Goal: Register for event/course: Sign up to attend an event or enroll in a course

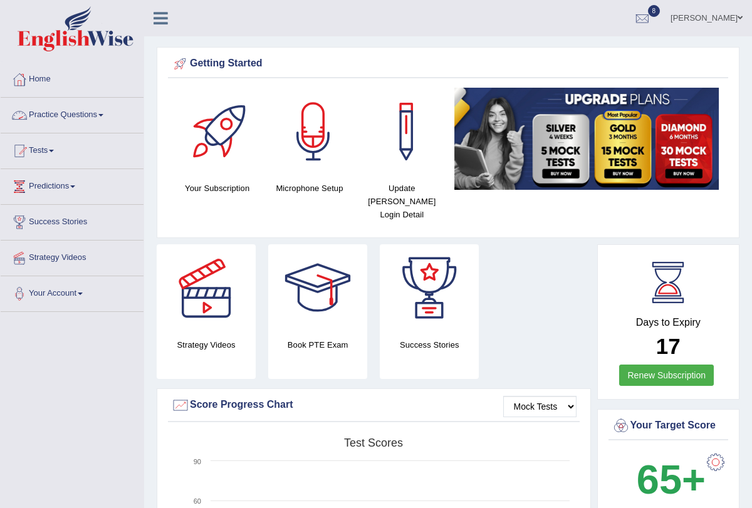
click at [109, 112] on link "Practice Questions" at bounding box center [72, 113] width 143 height 31
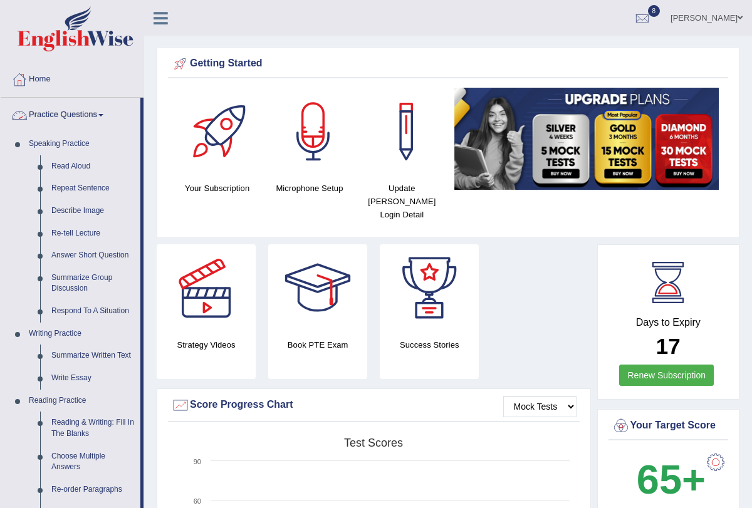
click at [103, 114] on span at bounding box center [100, 115] width 5 height 3
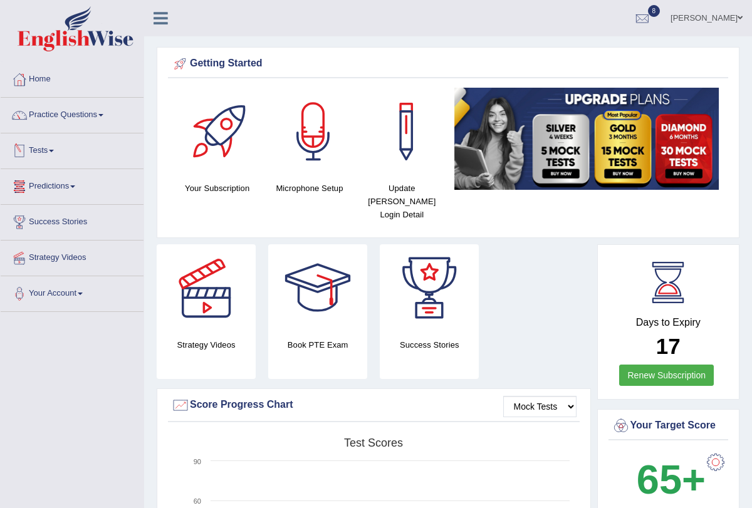
click at [60, 149] on link "Tests" at bounding box center [72, 148] width 143 height 31
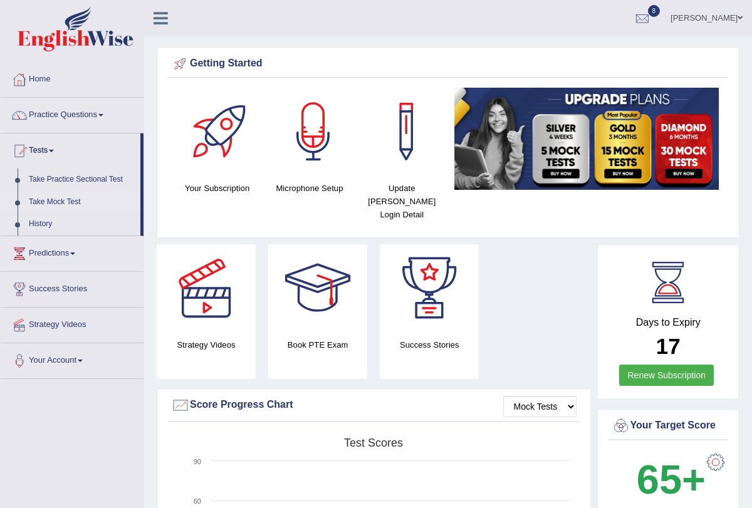
click at [75, 201] on link "Take Mock Test" at bounding box center [81, 202] width 117 height 23
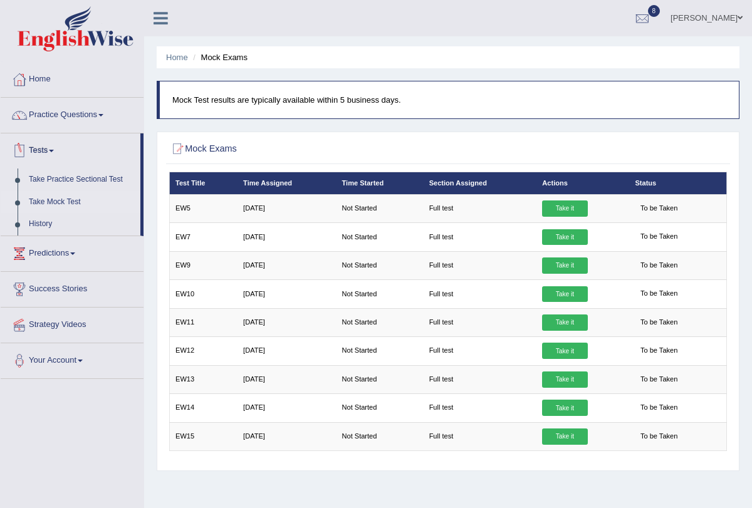
click at [73, 203] on link "Take Mock Test" at bounding box center [81, 202] width 117 height 23
click at [81, 203] on link "Take Mock Test" at bounding box center [81, 202] width 117 height 23
click at [75, 254] on span at bounding box center [72, 254] width 5 height 3
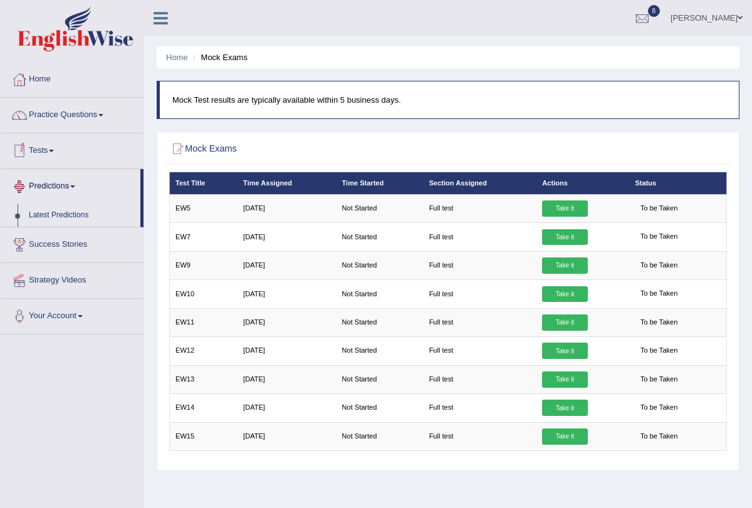
click at [59, 149] on link "Tests" at bounding box center [72, 148] width 143 height 31
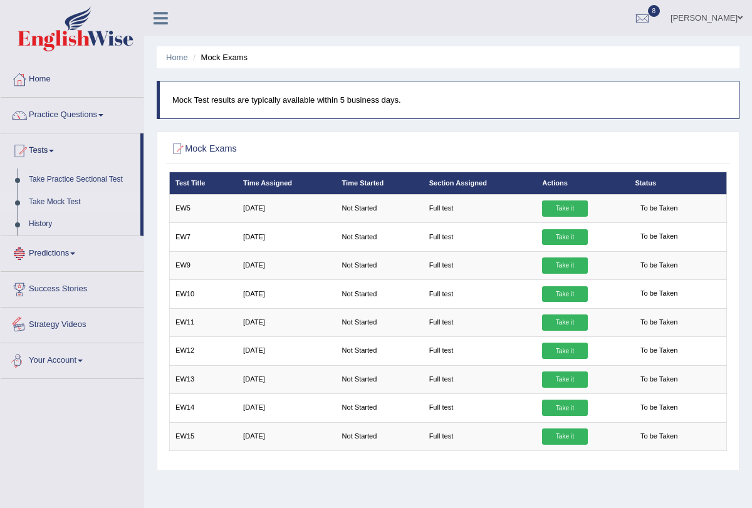
click at [83, 360] on span at bounding box center [80, 361] width 5 height 3
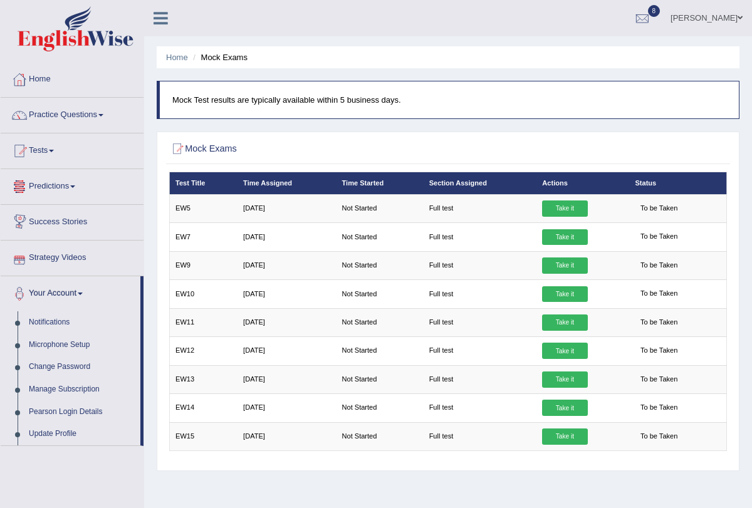
click at [75, 186] on span at bounding box center [72, 186] width 5 height 3
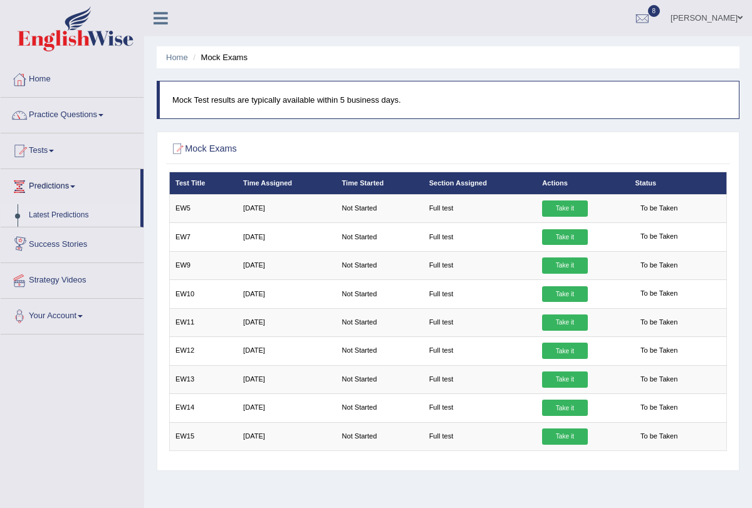
click at [81, 212] on link "Latest Predictions" at bounding box center [81, 215] width 117 height 23
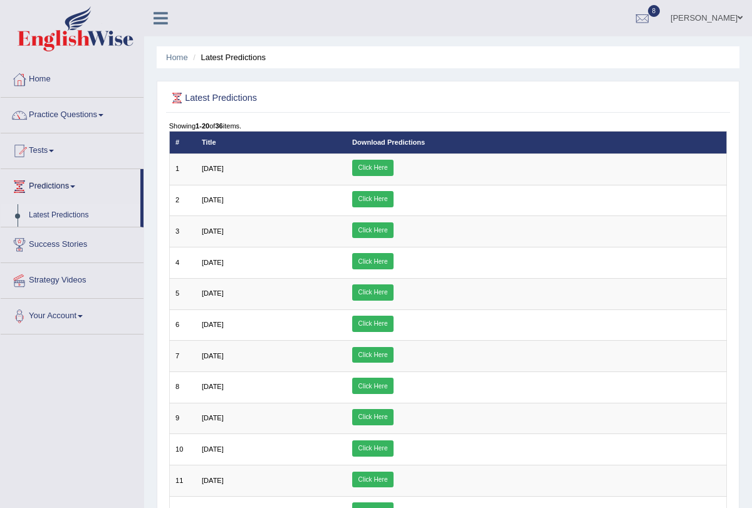
click at [56, 146] on link "Tests" at bounding box center [72, 148] width 143 height 31
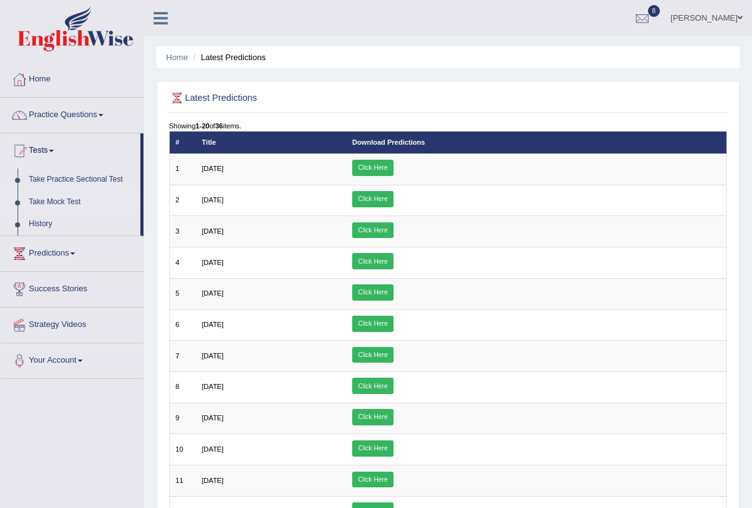
click at [75, 202] on link "Take Mock Test" at bounding box center [81, 202] width 117 height 23
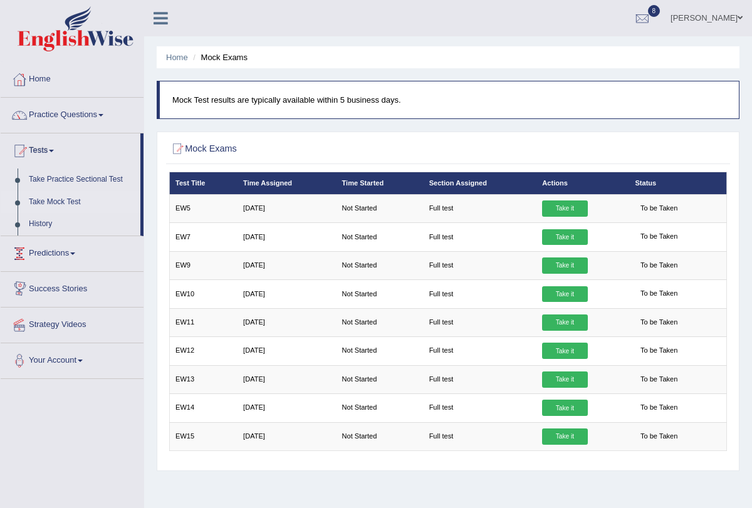
click at [81, 285] on link "Success Stories" at bounding box center [72, 287] width 143 height 31
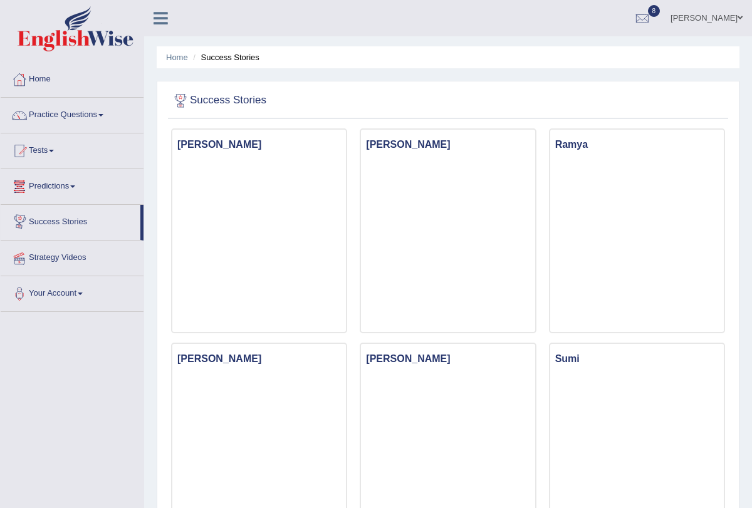
click at [75, 187] on link "Predictions" at bounding box center [72, 184] width 143 height 31
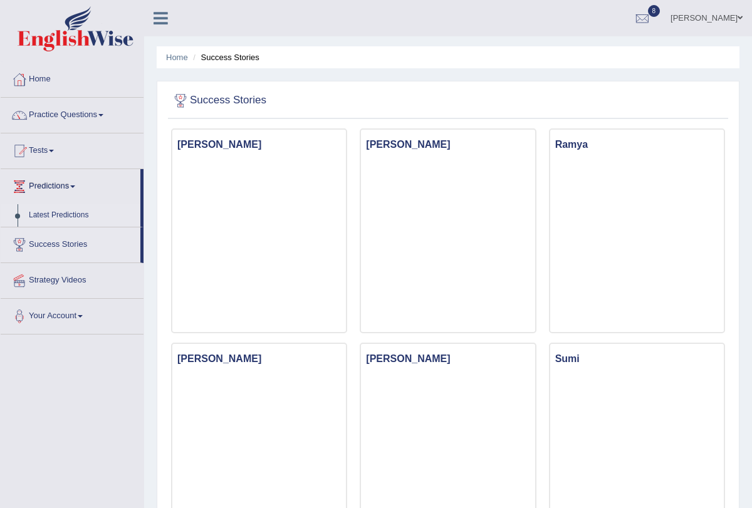
click at [85, 216] on link "Latest Predictions" at bounding box center [81, 215] width 117 height 23
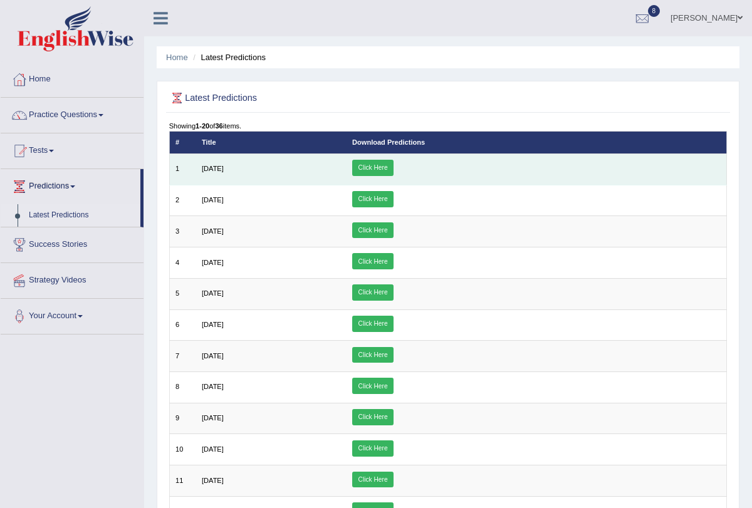
click at [394, 162] on link "Click Here" at bounding box center [372, 168] width 41 height 16
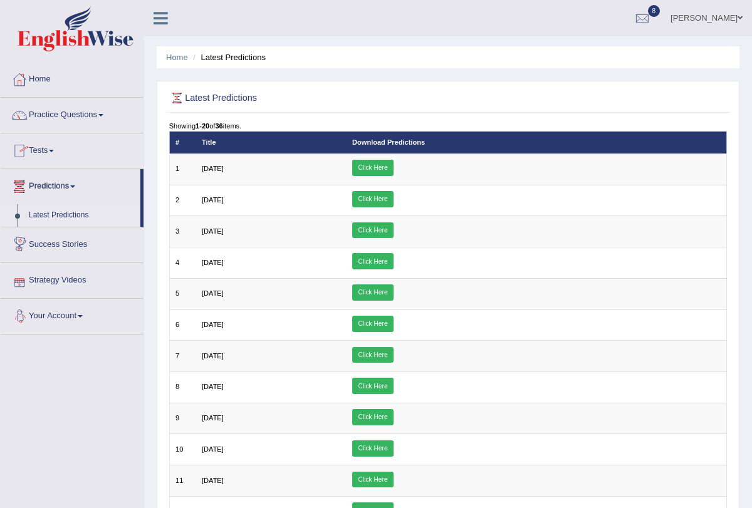
click at [86, 311] on link "Your Account" at bounding box center [72, 314] width 143 height 31
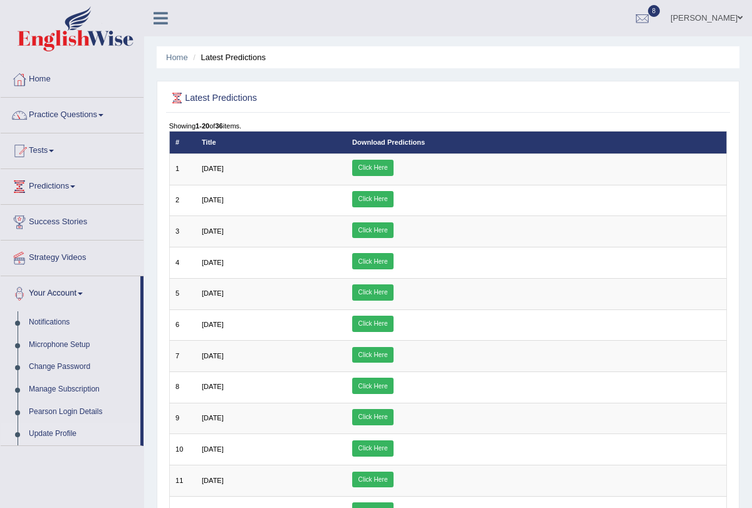
click at [75, 439] on link "Update Profile" at bounding box center [81, 434] width 117 height 23
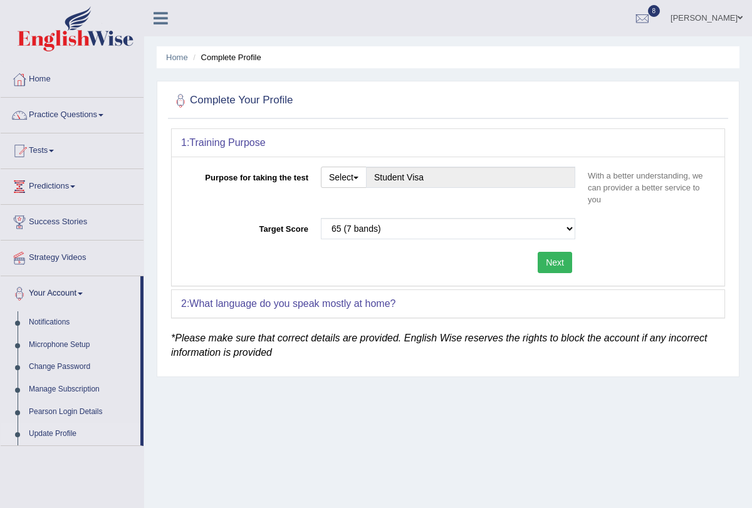
click at [560, 263] on button "Next" at bounding box center [555, 262] width 34 height 21
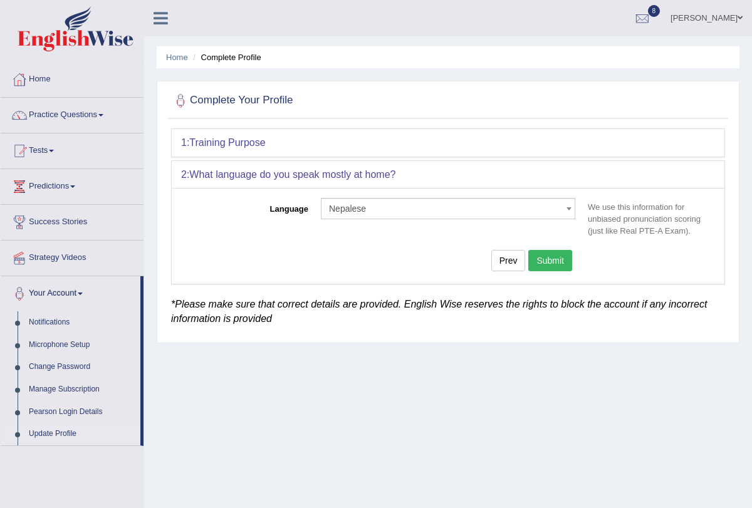
click at [550, 263] on button "Submit" at bounding box center [550, 260] width 44 height 21
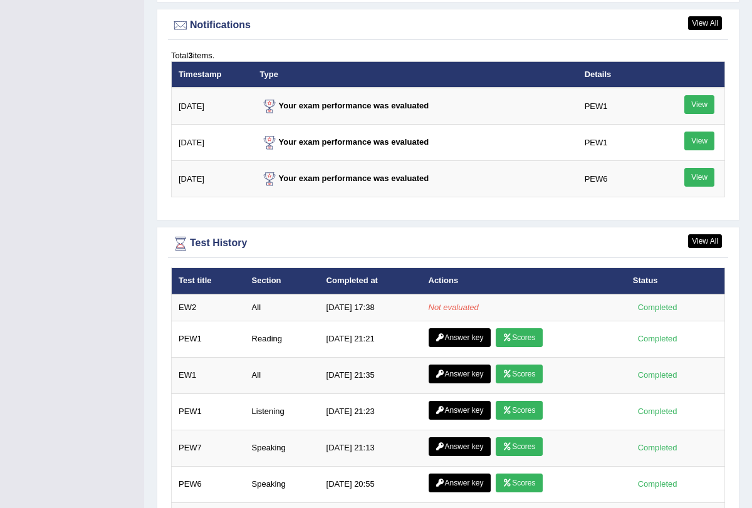
scroll to position [1517, 0]
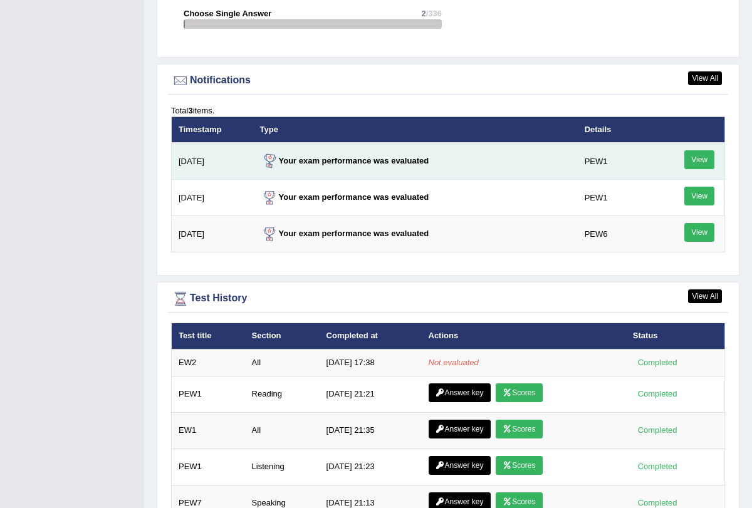
click at [710, 150] on link "View" at bounding box center [699, 159] width 30 height 19
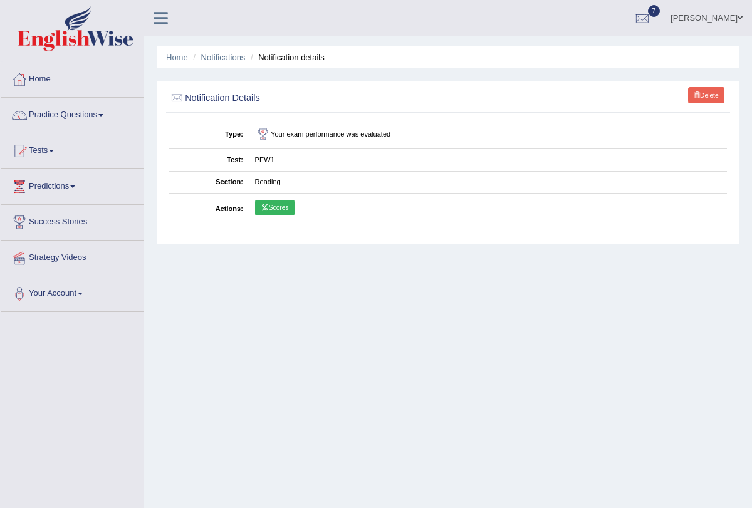
click at [271, 205] on link "Scores" at bounding box center [274, 208] width 39 height 16
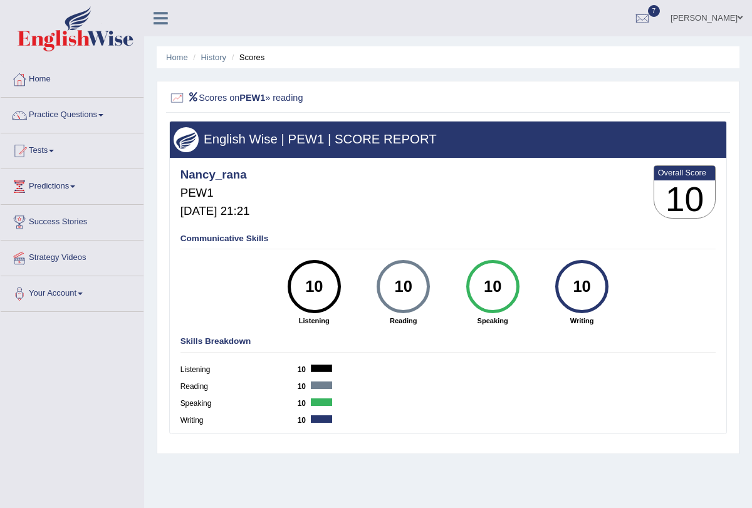
click at [249, 50] on ul "Home History Scores" at bounding box center [448, 57] width 583 height 22
click at [255, 62] on li "Scores" at bounding box center [247, 57] width 36 height 12
click at [194, 59] on li "History" at bounding box center [208, 57] width 36 height 12
click at [180, 57] on link "Home" at bounding box center [177, 57] width 22 height 9
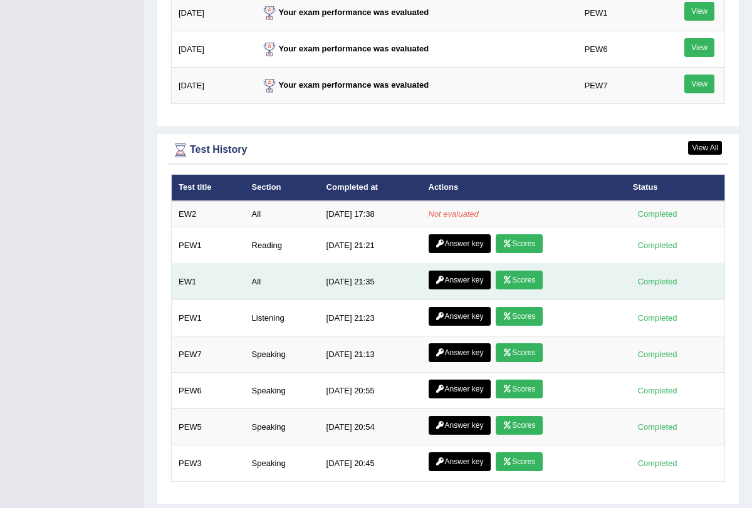
scroll to position [1647, 0]
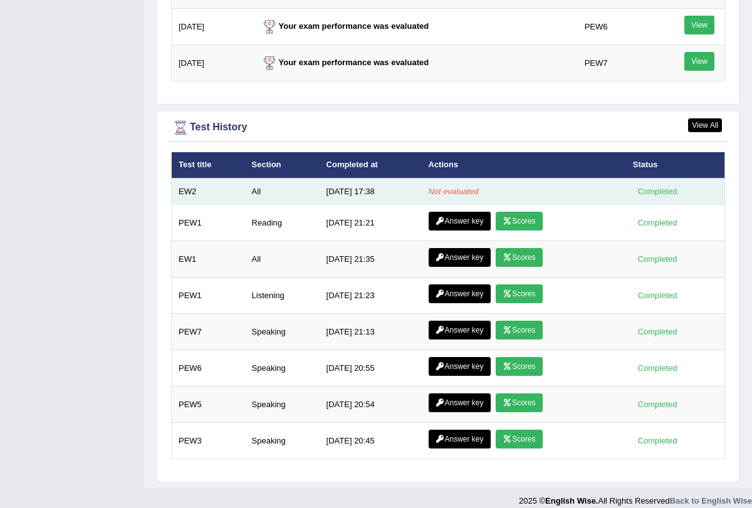
click at [681, 185] on div "Completed" at bounding box center [657, 191] width 49 height 13
click at [454, 187] on em "Not evaluated" at bounding box center [454, 191] width 50 height 9
click at [254, 179] on td "All" at bounding box center [282, 192] width 75 height 26
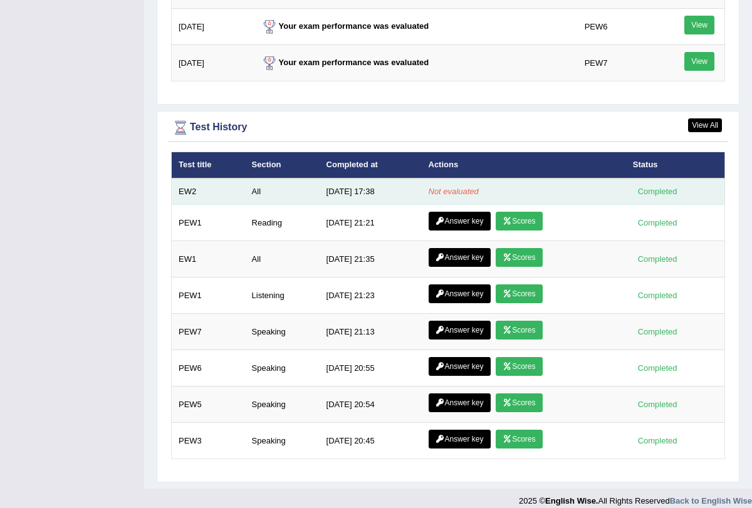
click at [662, 185] on div "Completed" at bounding box center [657, 191] width 49 height 13
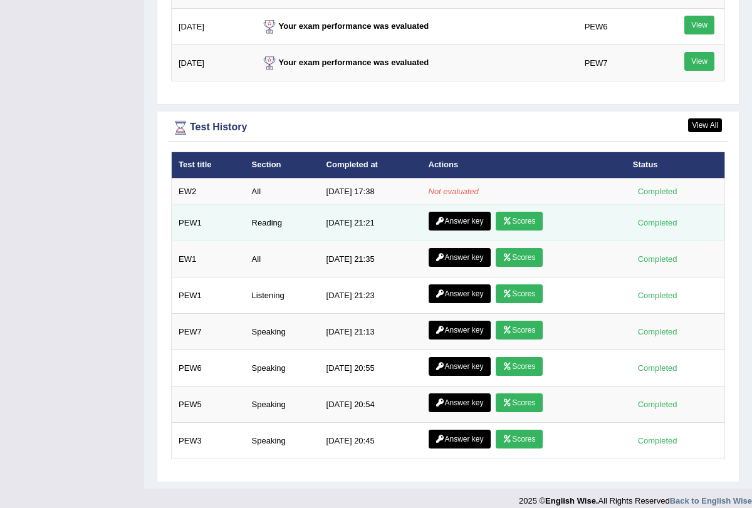
click at [518, 212] on link "Scores" at bounding box center [519, 221] width 46 height 19
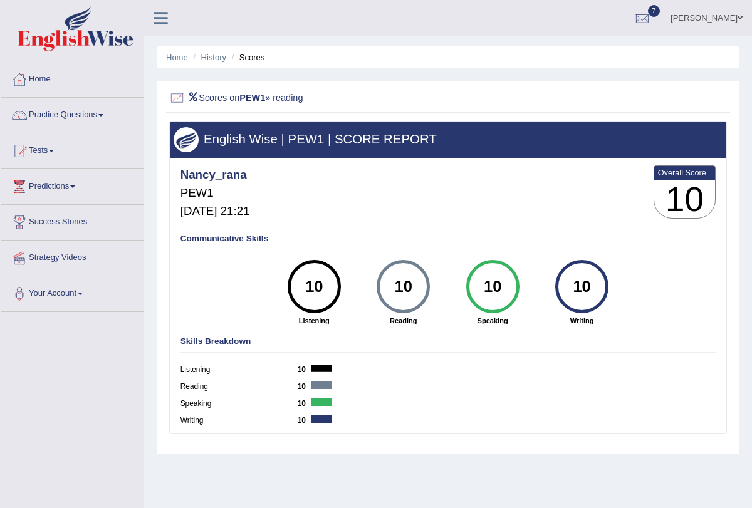
click at [191, 55] on li "History" at bounding box center [208, 57] width 36 height 12
click at [185, 56] on link "Home" at bounding box center [177, 57] width 22 height 9
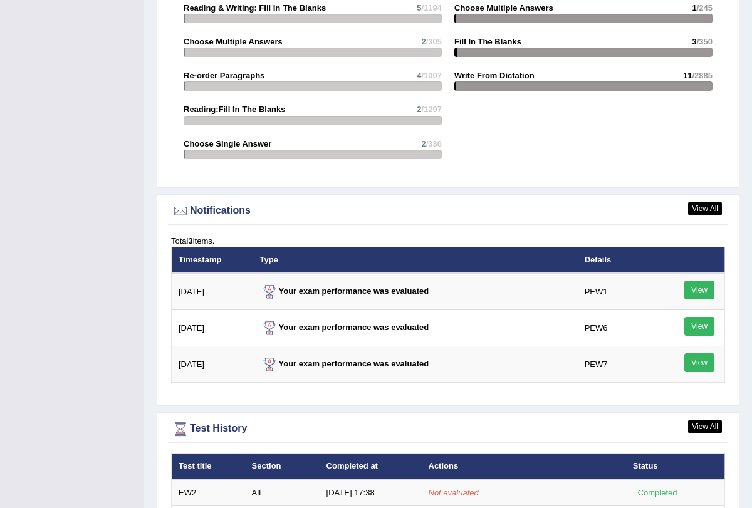
scroll to position [1647, 0]
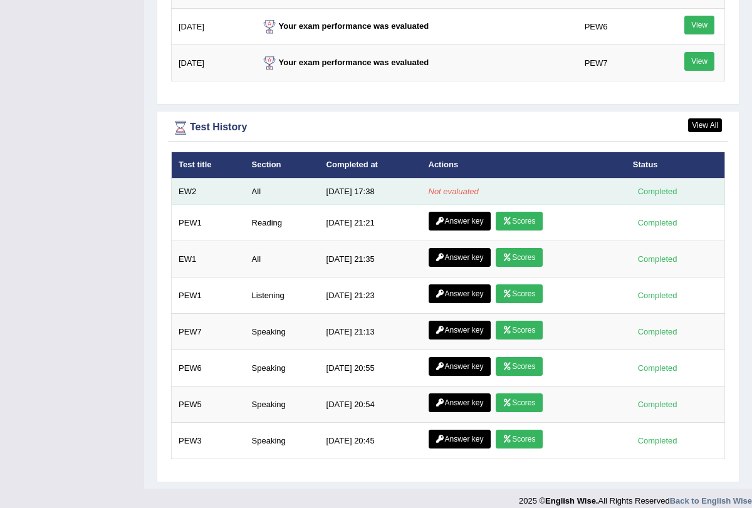
click at [455, 187] on em "Not evaluated" at bounding box center [454, 191] width 50 height 9
click at [676, 185] on div "Completed" at bounding box center [657, 191] width 49 height 13
click at [442, 187] on em "Not evaluated" at bounding box center [454, 191] width 50 height 9
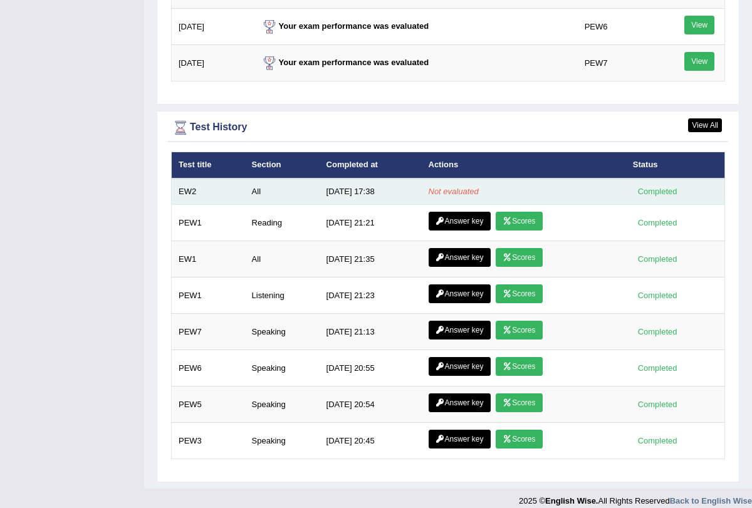
click at [442, 187] on em "Not evaluated" at bounding box center [454, 191] width 50 height 9
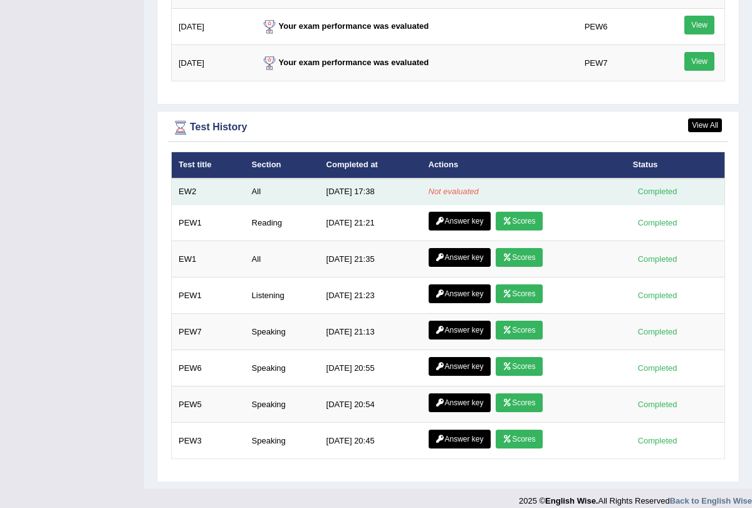
click at [442, 187] on em "Not evaluated" at bounding box center [454, 191] width 50 height 9
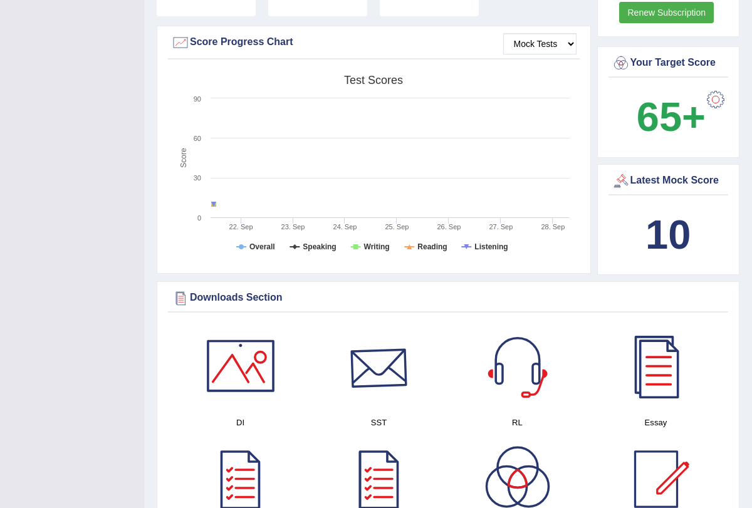
scroll to position [365, 0]
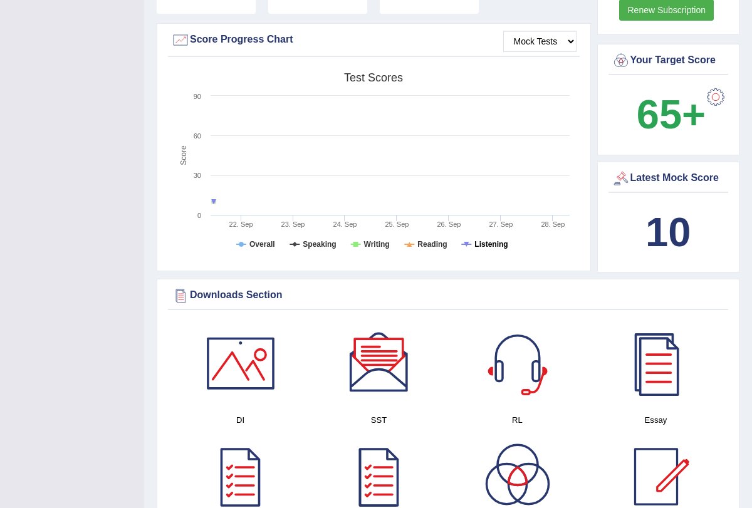
click at [496, 240] on tspan "Listening" at bounding box center [490, 244] width 33 height 9
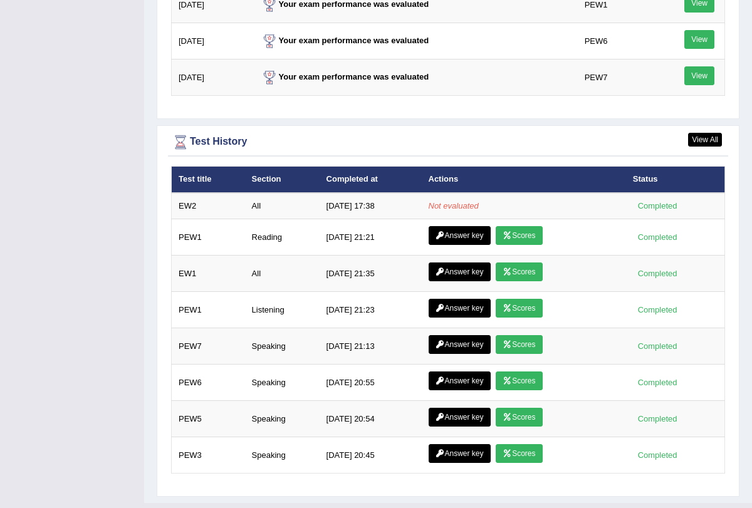
scroll to position [1635, 0]
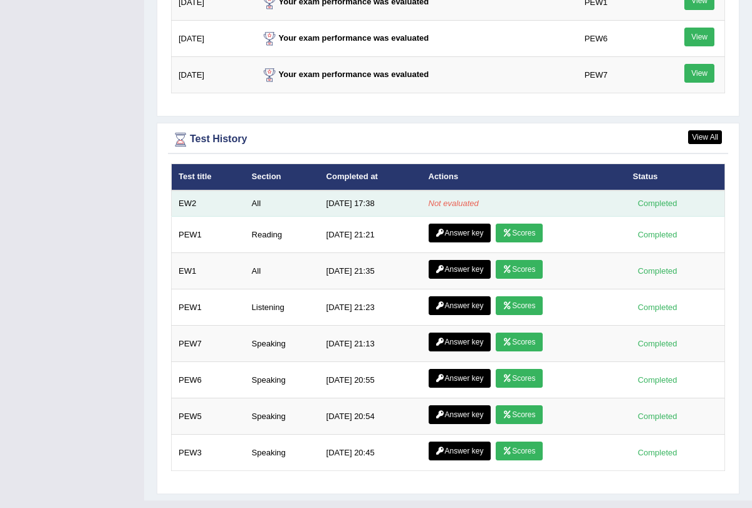
click at [454, 199] on em "Not evaluated" at bounding box center [454, 203] width 50 height 9
click at [671, 197] on div "Completed" at bounding box center [657, 203] width 49 height 13
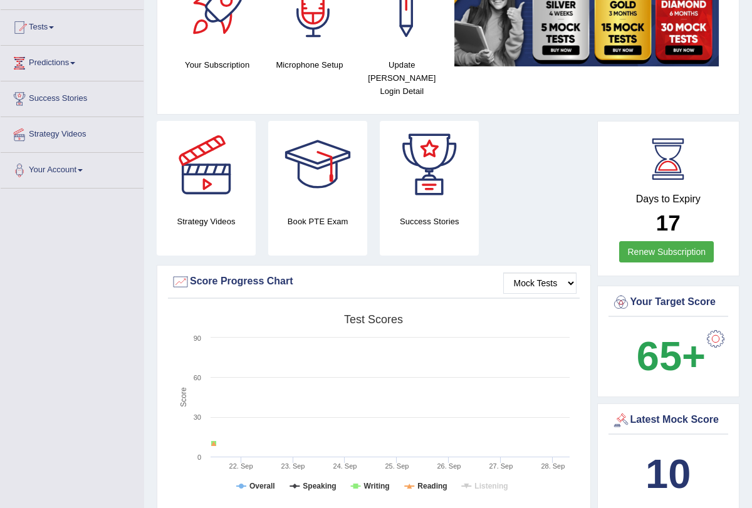
scroll to position [0, 0]
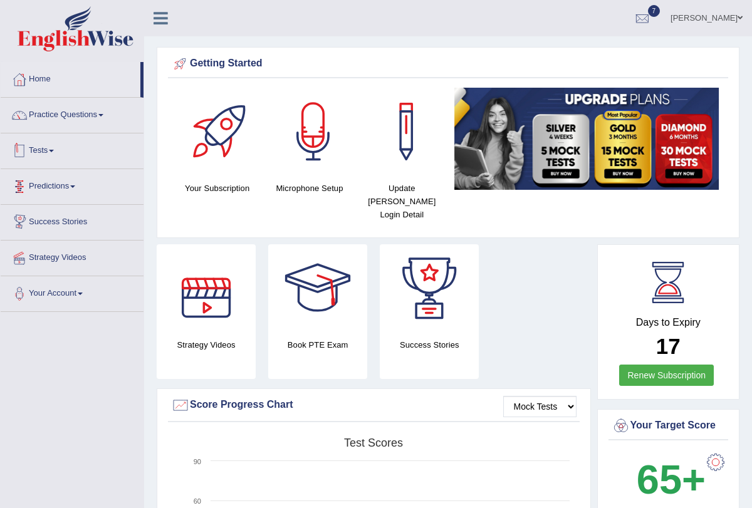
click at [56, 152] on link "Tests" at bounding box center [72, 148] width 143 height 31
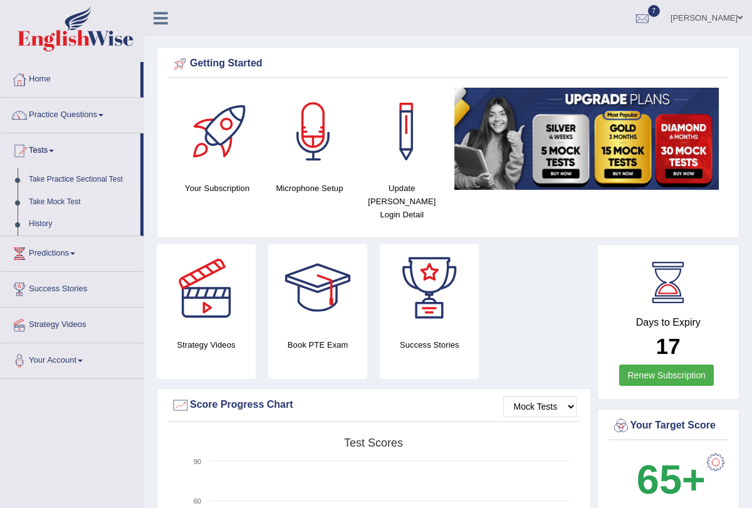
click at [73, 197] on link "Take Mock Test" at bounding box center [81, 202] width 117 height 23
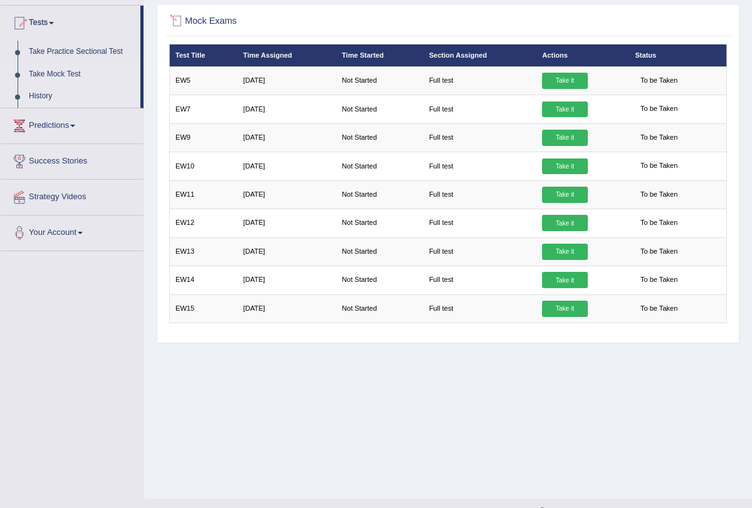
scroll to position [130, 0]
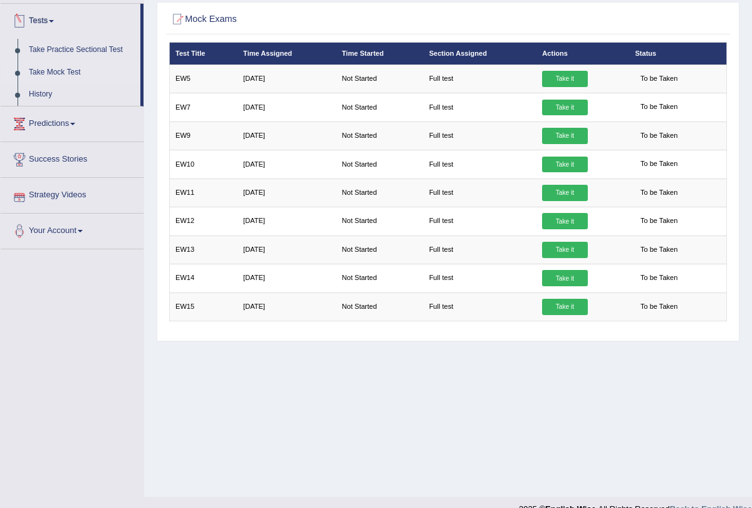
click at [58, 17] on link "Tests" at bounding box center [71, 19] width 140 height 31
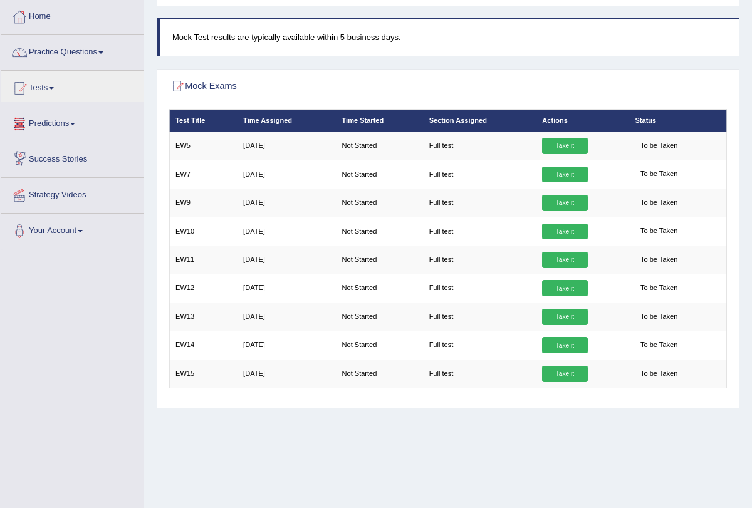
scroll to position [62, 0]
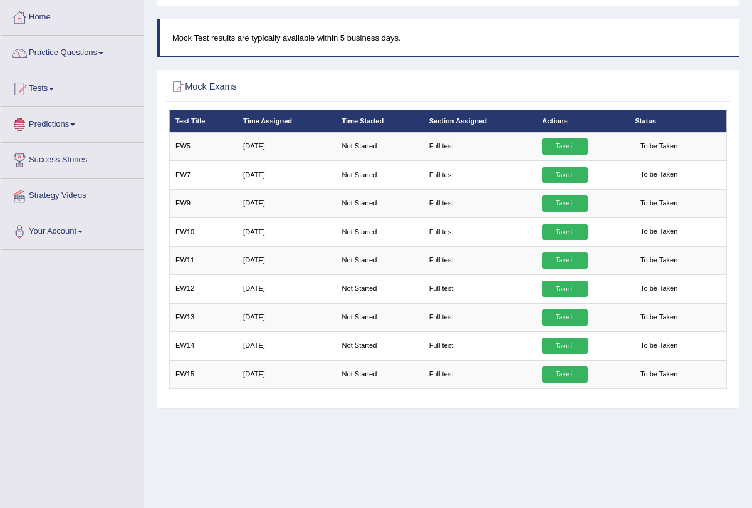
click at [56, 87] on link "Tests" at bounding box center [72, 86] width 143 height 31
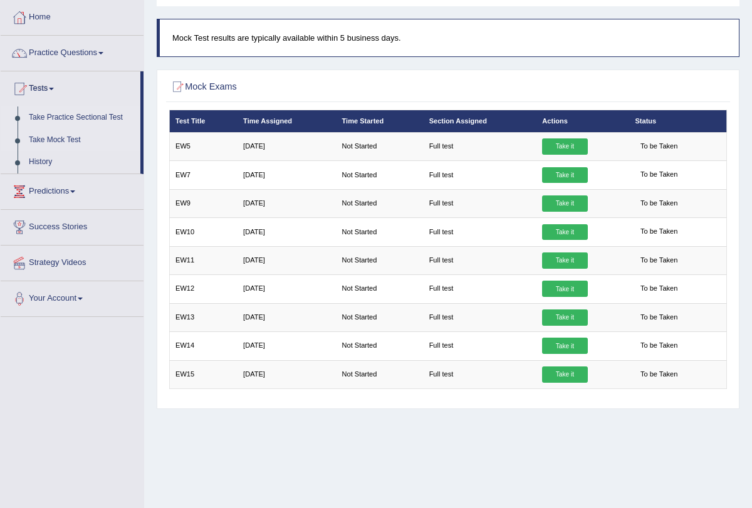
click at [91, 118] on link "Take Practice Sectional Test" at bounding box center [81, 118] width 117 height 23
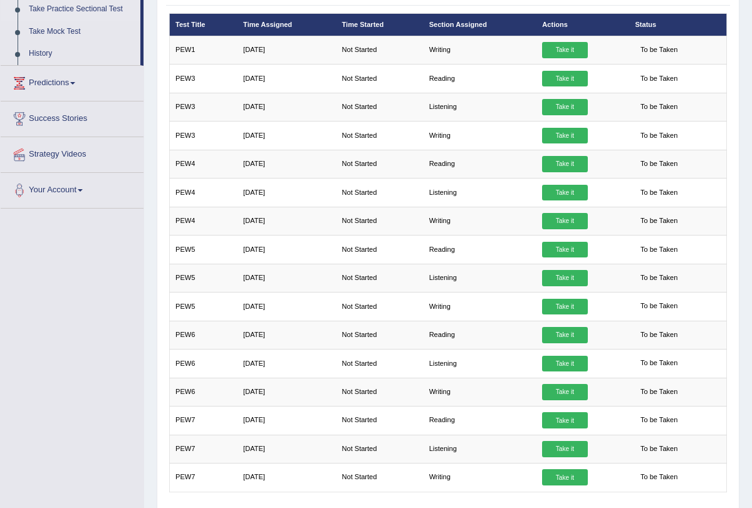
scroll to position [206, 0]
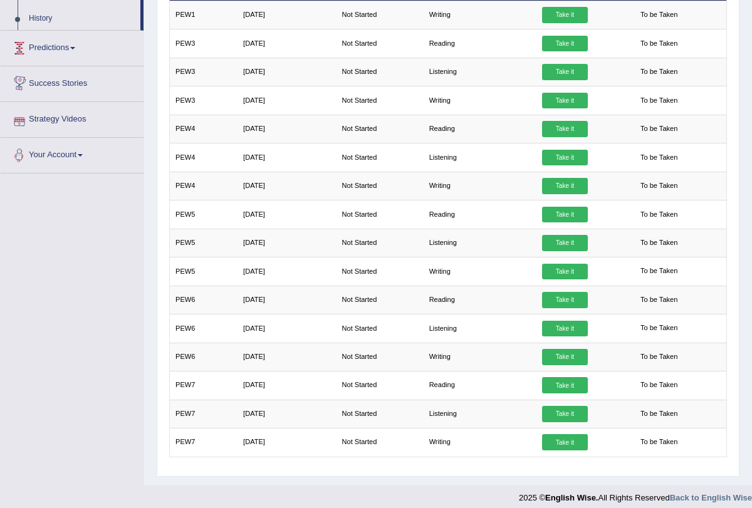
click at [75, 47] on span at bounding box center [72, 48] width 5 height 3
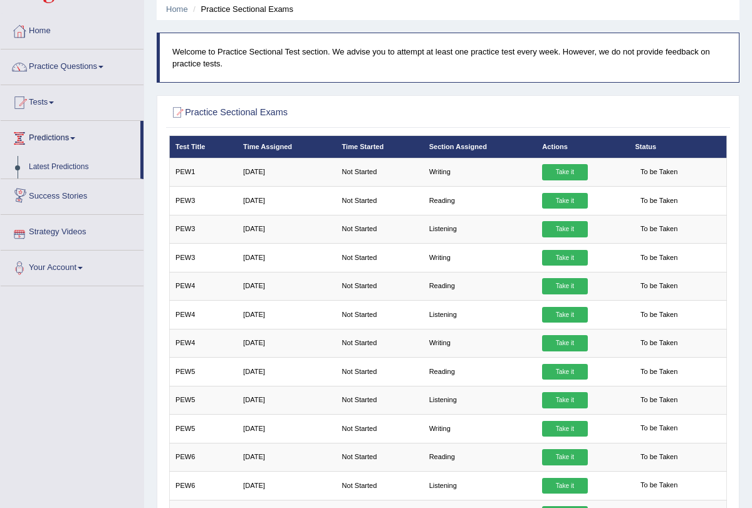
scroll to position [0, 0]
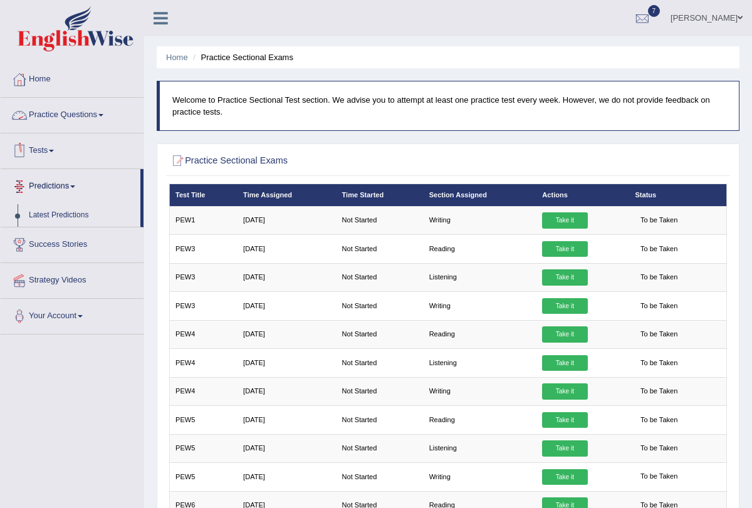
click at [54, 152] on span at bounding box center [51, 151] width 5 height 3
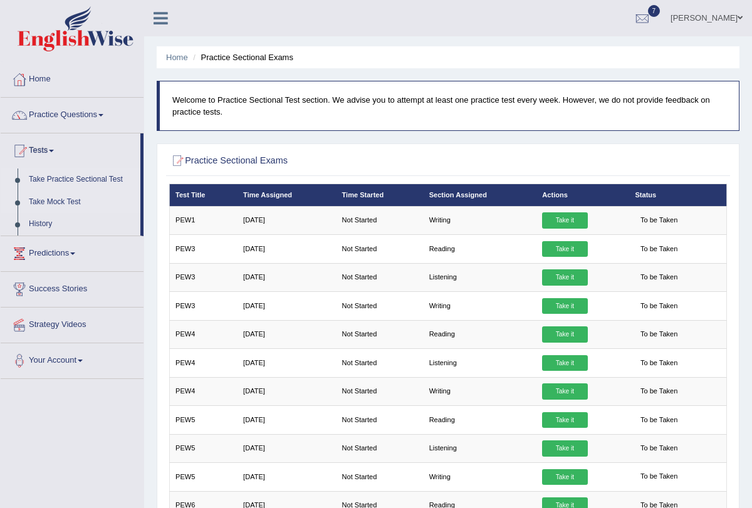
click at [70, 204] on link "Take Mock Test" at bounding box center [81, 202] width 117 height 23
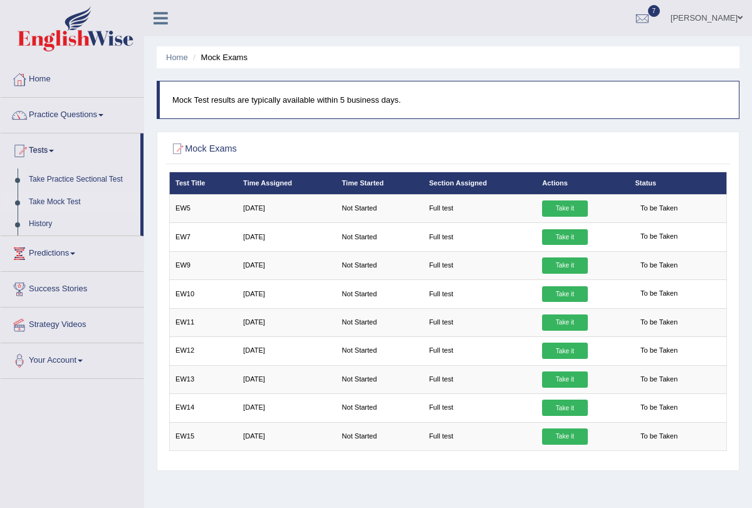
click at [183, 50] on ul "Home Mock Exams" at bounding box center [448, 57] width 583 height 22
click at [182, 56] on link "Home" at bounding box center [177, 57] width 22 height 9
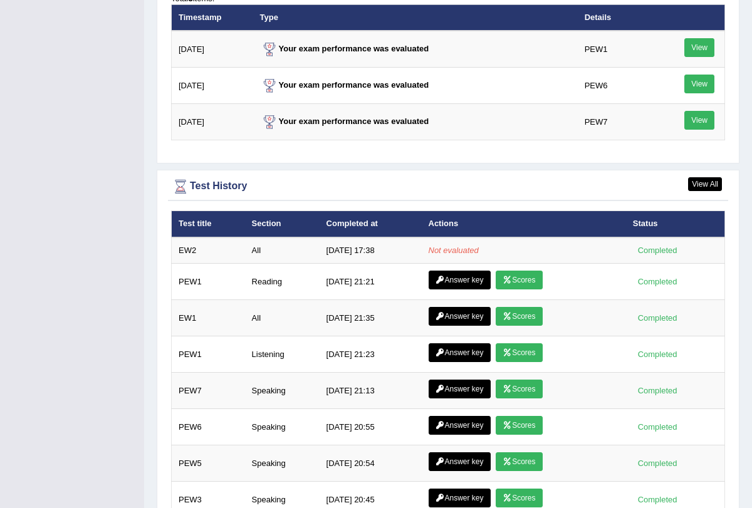
scroll to position [1647, 0]
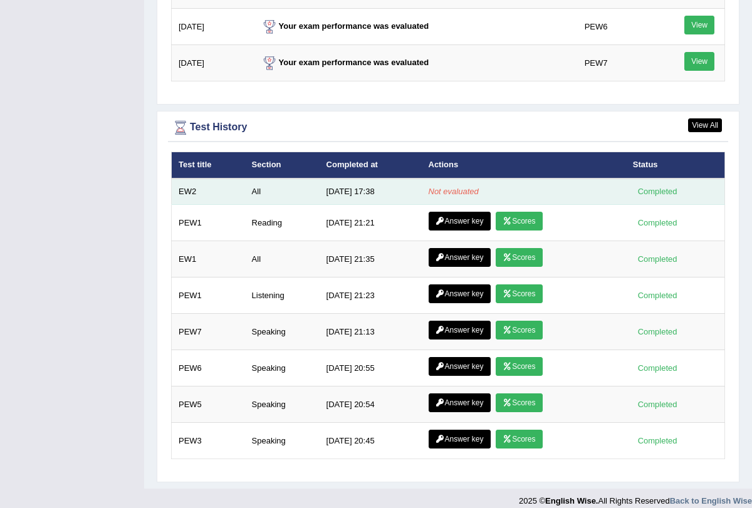
click at [441, 185] on td "Not evaluated" at bounding box center [524, 192] width 204 height 26
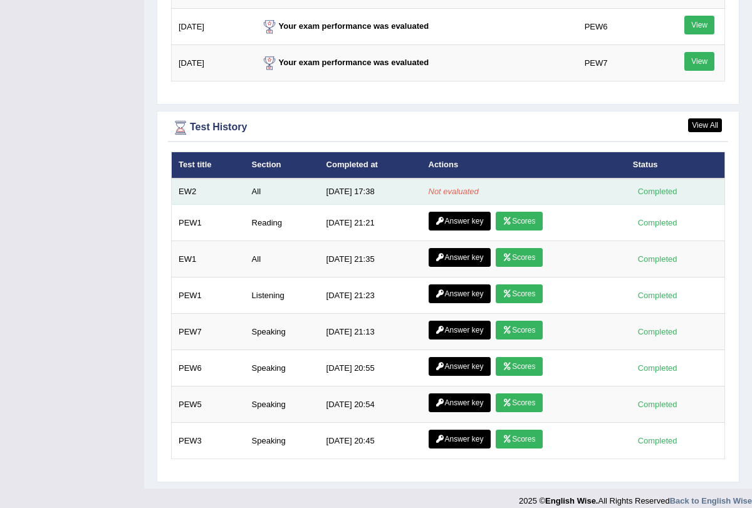
click at [441, 185] on td "Not evaluated" at bounding box center [524, 192] width 204 height 26
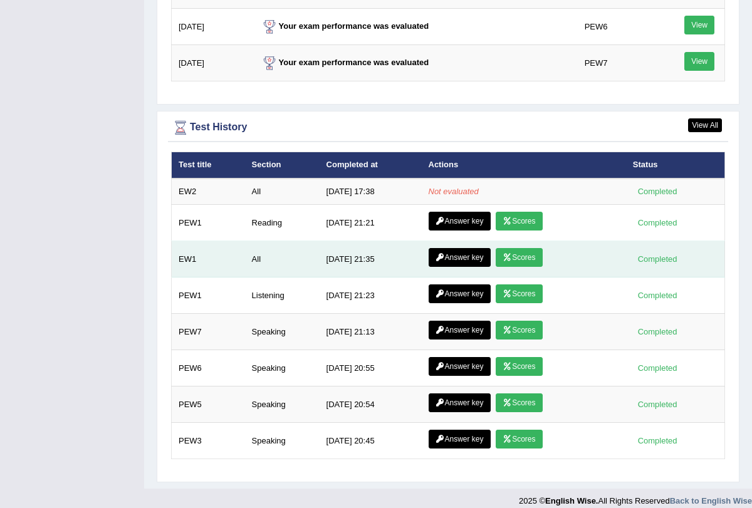
click at [533, 248] on link "Scores" at bounding box center [519, 257] width 46 height 19
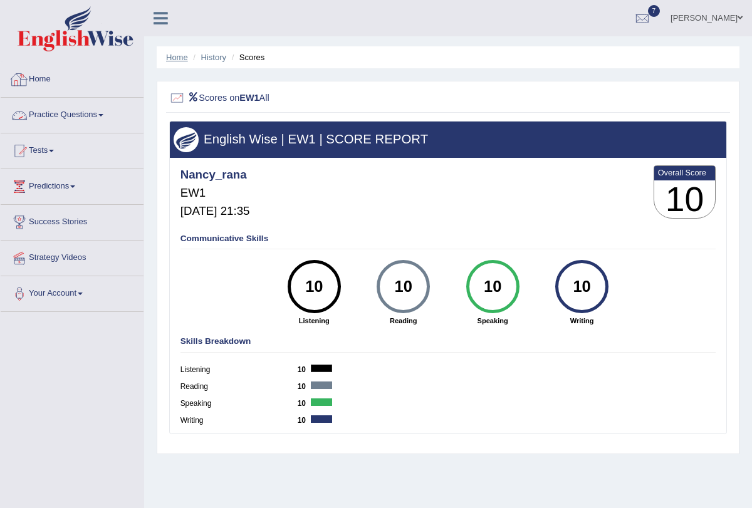
click at [184, 55] on link "Home" at bounding box center [177, 57] width 22 height 9
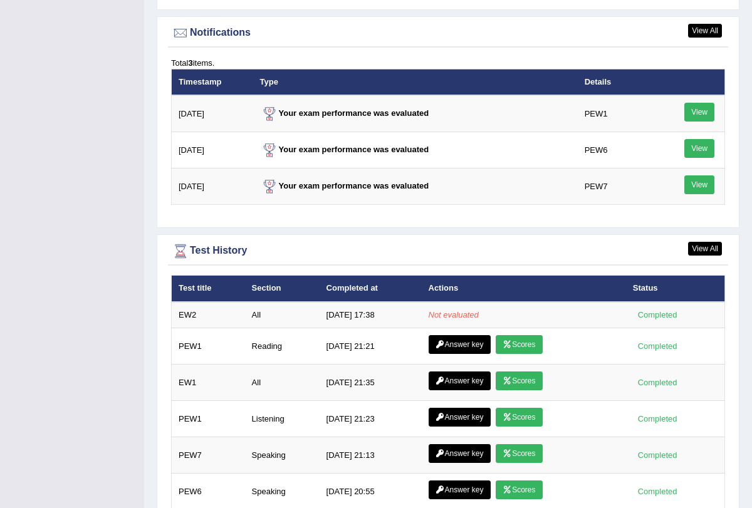
scroll to position [1647, 0]
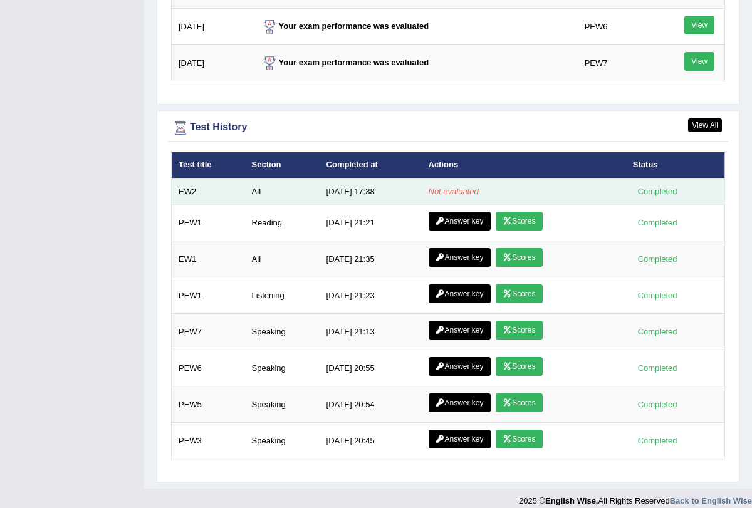
click at [436, 187] on em "Not evaluated" at bounding box center [454, 191] width 50 height 9
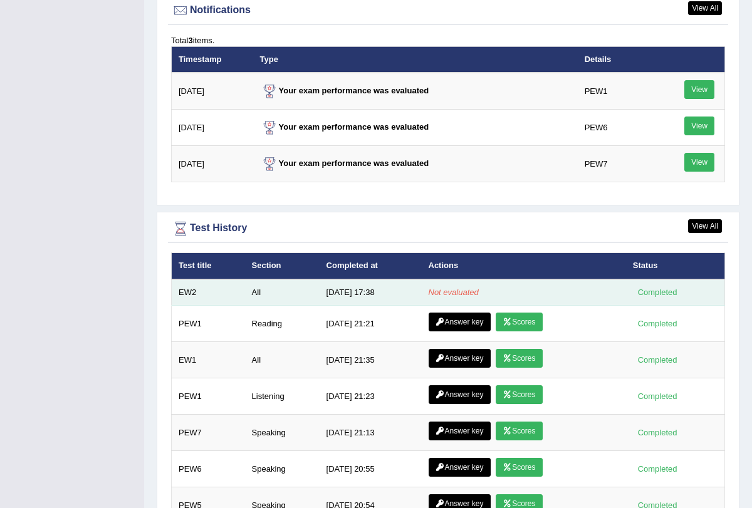
scroll to position [1549, 0]
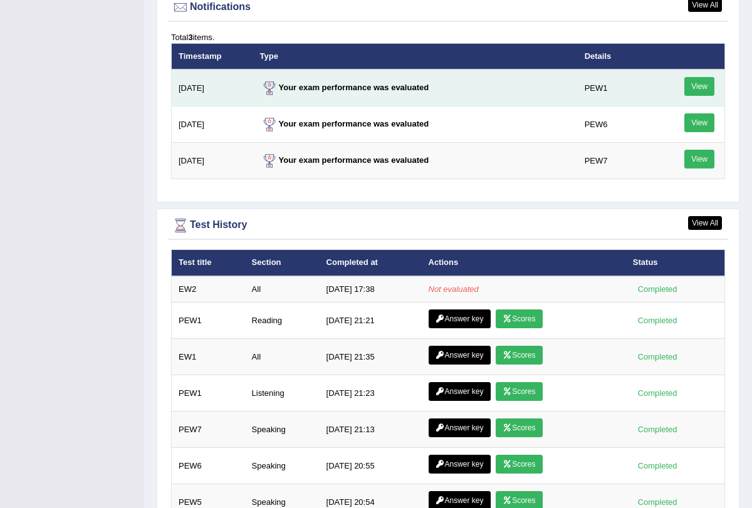
click at [701, 77] on link "View" at bounding box center [699, 86] width 30 height 19
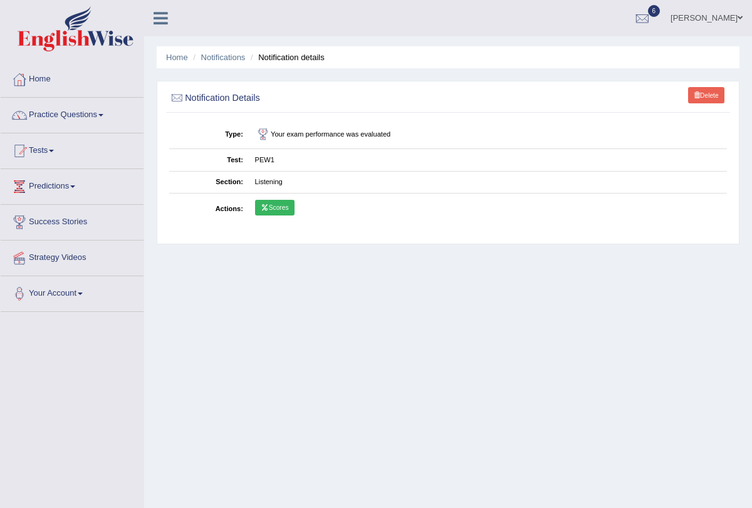
click at [286, 203] on link "Scores" at bounding box center [274, 208] width 39 height 16
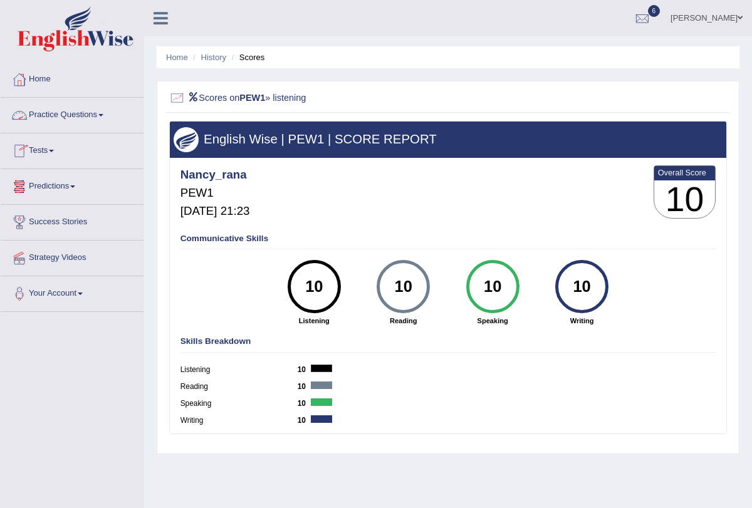
click at [54, 151] on span at bounding box center [51, 151] width 5 height 3
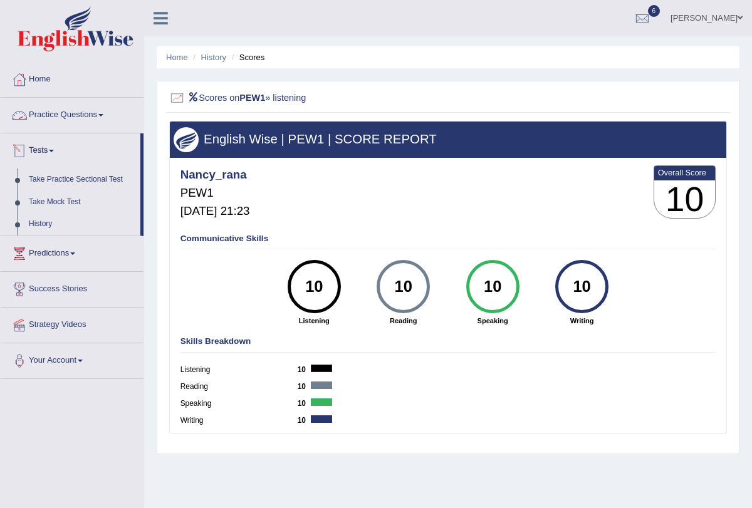
click at [187, 51] on li "Home" at bounding box center [177, 57] width 22 height 12
click at [185, 53] on link "Home" at bounding box center [177, 57] width 22 height 9
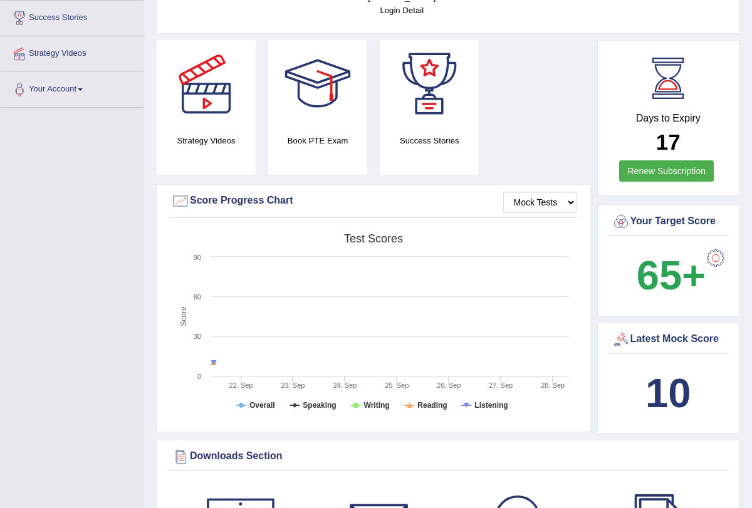
scroll to position [202, 0]
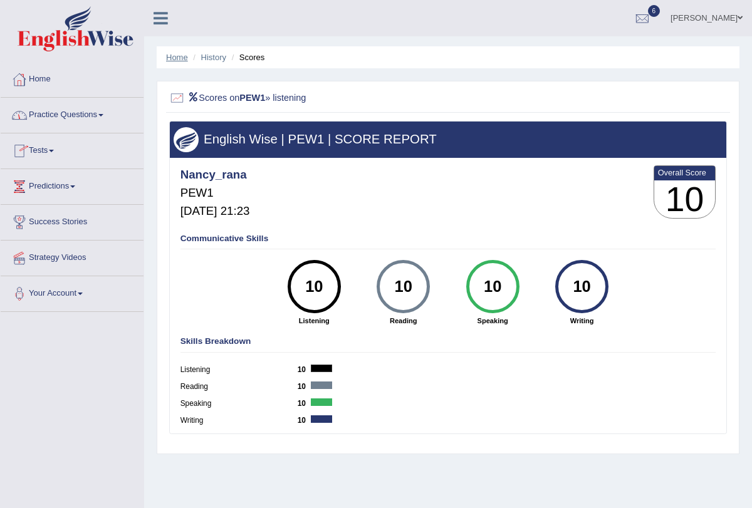
click at [172, 60] on link "Home" at bounding box center [177, 57] width 22 height 9
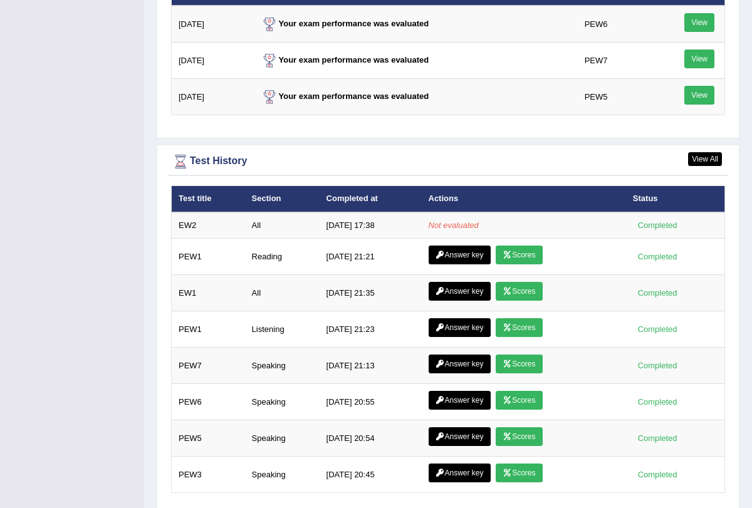
scroll to position [1647, 0]
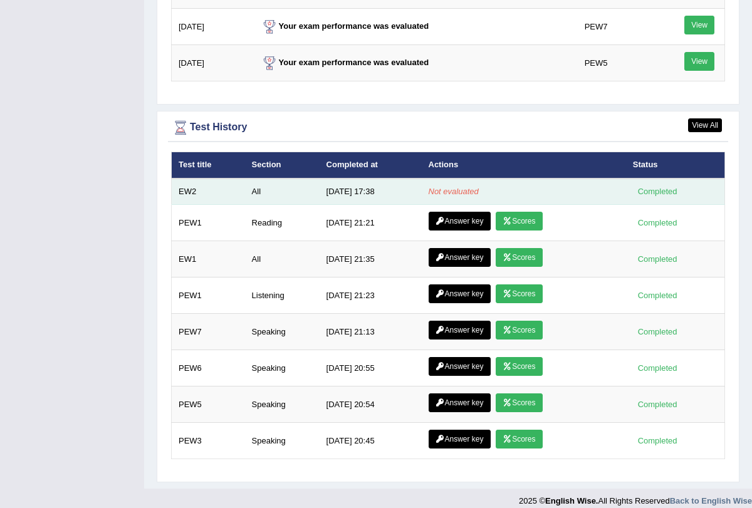
click at [647, 185] on div "Completed" at bounding box center [657, 191] width 49 height 13
click at [454, 187] on em "Not evaluated" at bounding box center [454, 191] width 50 height 9
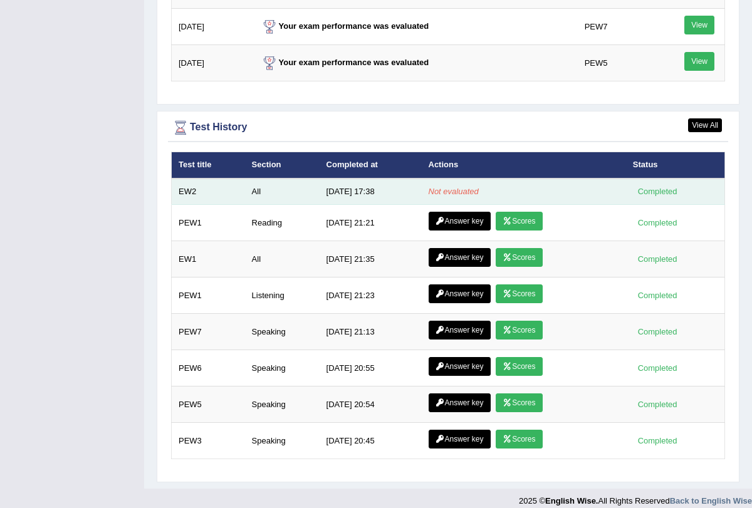
click at [454, 187] on em "Not evaluated" at bounding box center [454, 191] width 50 height 9
click at [670, 185] on div "Completed" at bounding box center [657, 191] width 49 height 13
click at [643, 185] on div "Completed" at bounding box center [657, 191] width 49 height 13
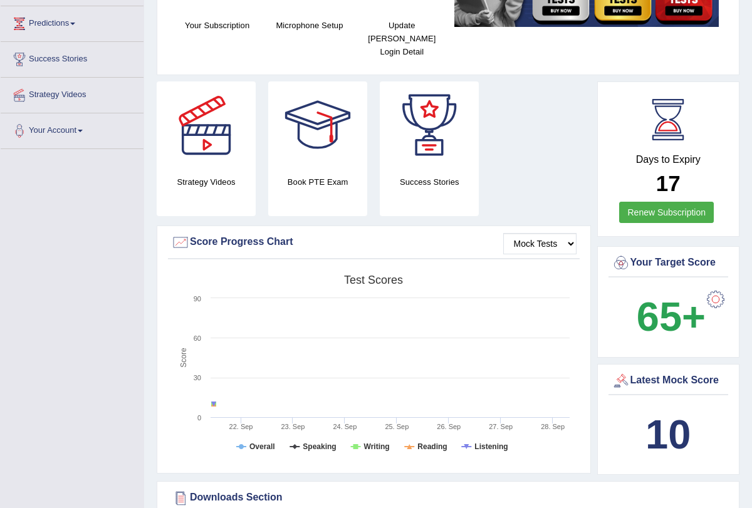
scroll to position [0, 0]
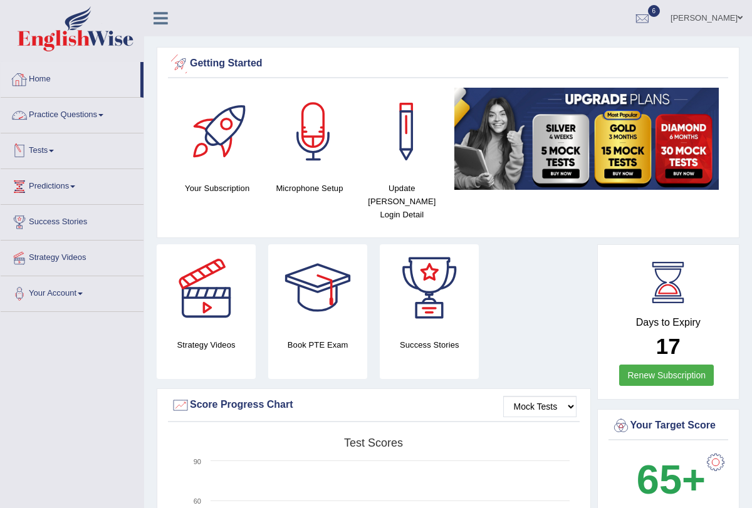
click at [57, 145] on link "Tests" at bounding box center [72, 148] width 143 height 31
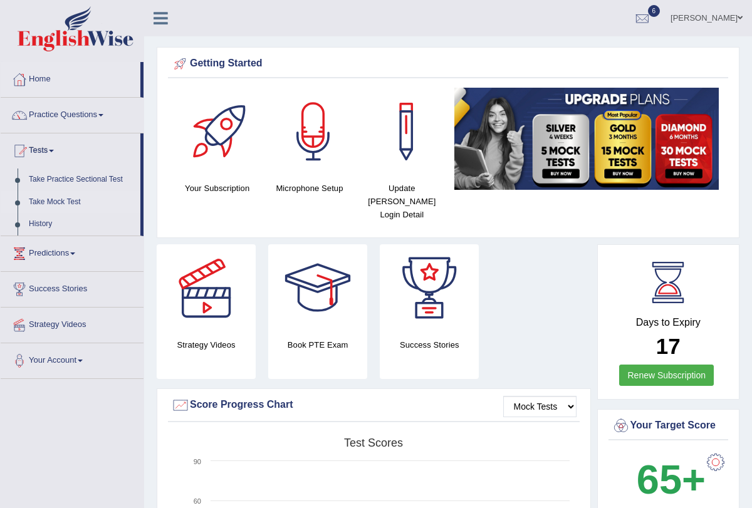
click at [75, 205] on link "Take Mock Test" at bounding box center [81, 202] width 117 height 23
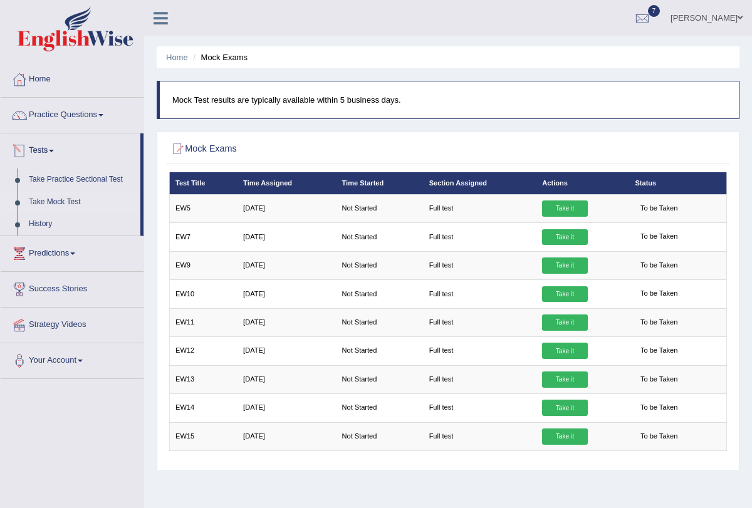
click at [54, 150] on span at bounding box center [51, 151] width 5 height 3
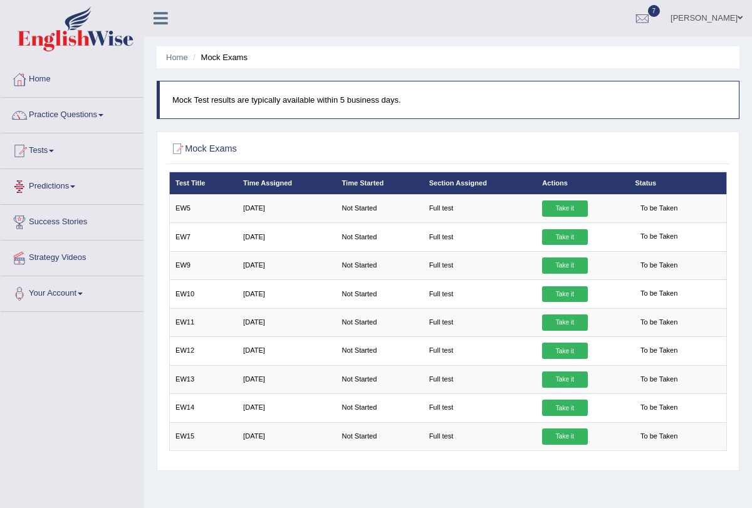
click at [53, 147] on link "Tests" at bounding box center [72, 148] width 143 height 31
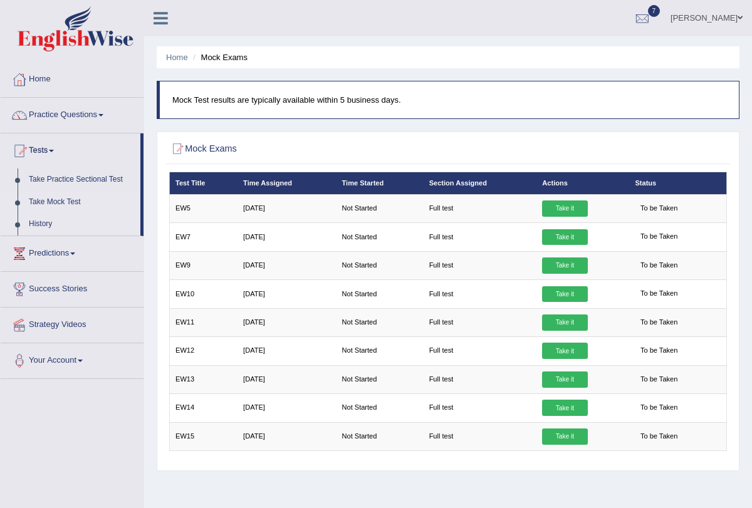
click at [53, 227] on link "History" at bounding box center [81, 224] width 117 height 23
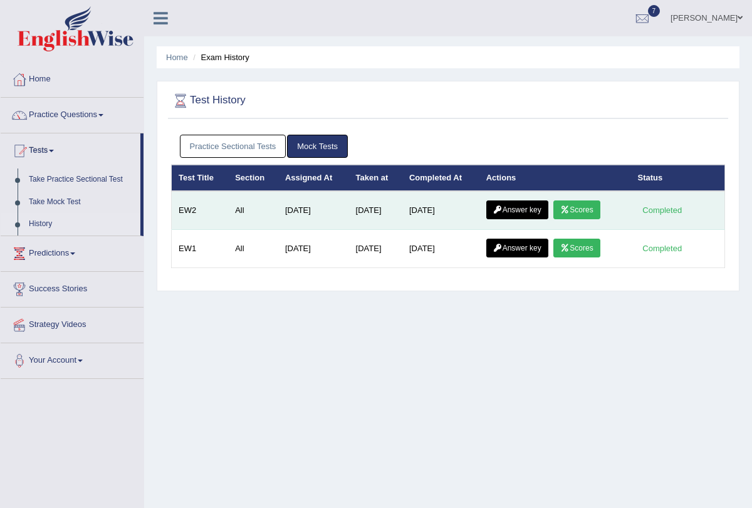
click at [566, 213] on icon at bounding box center [564, 210] width 9 height 8
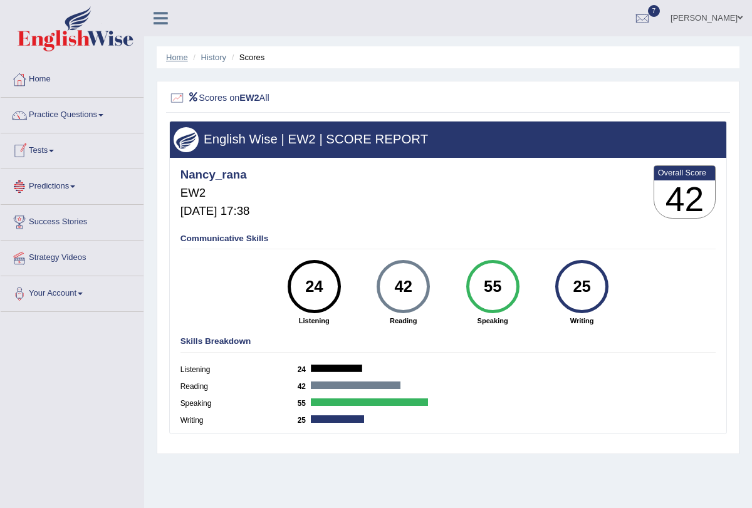
click at [180, 54] on link "Home" at bounding box center [177, 57] width 22 height 9
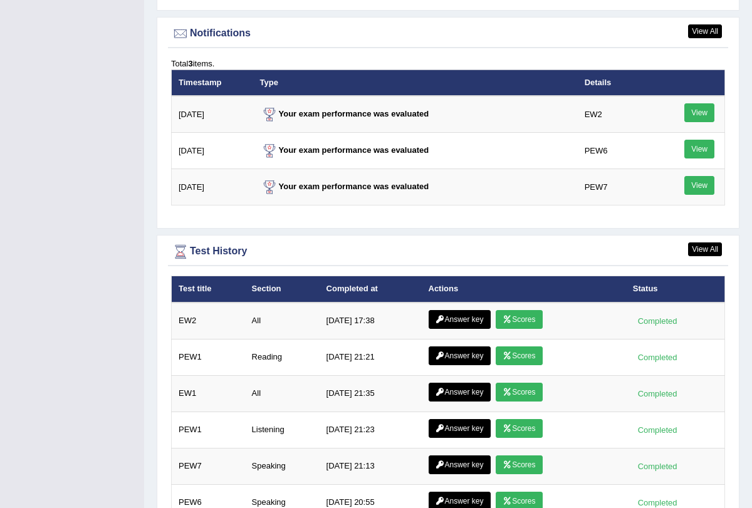
scroll to position [1658, 0]
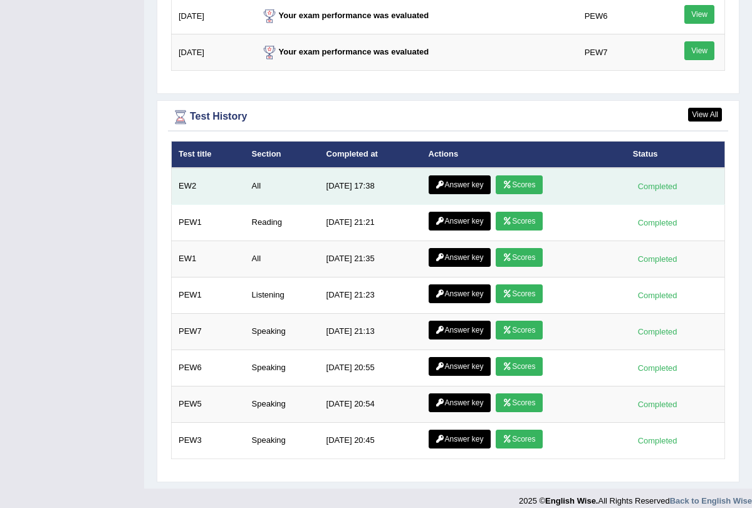
click at [521, 175] on link "Scores" at bounding box center [519, 184] width 46 height 19
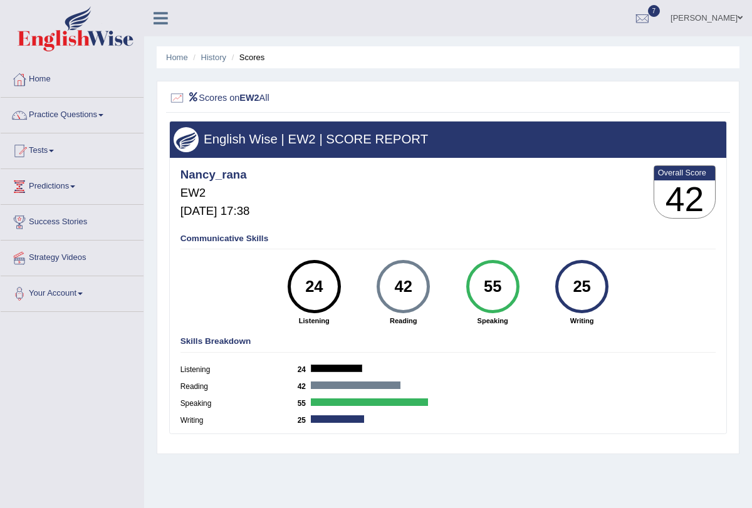
click at [177, 51] on li "Home" at bounding box center [177, 57] width 22 height 12
click at [179, 59] on link "Home" at bounding box center [177, 57] width 22 height 9
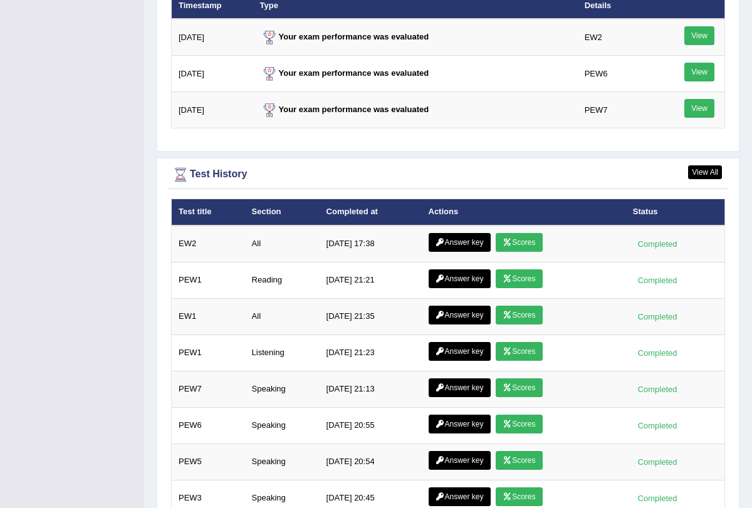
scroll to position [1658, 0]
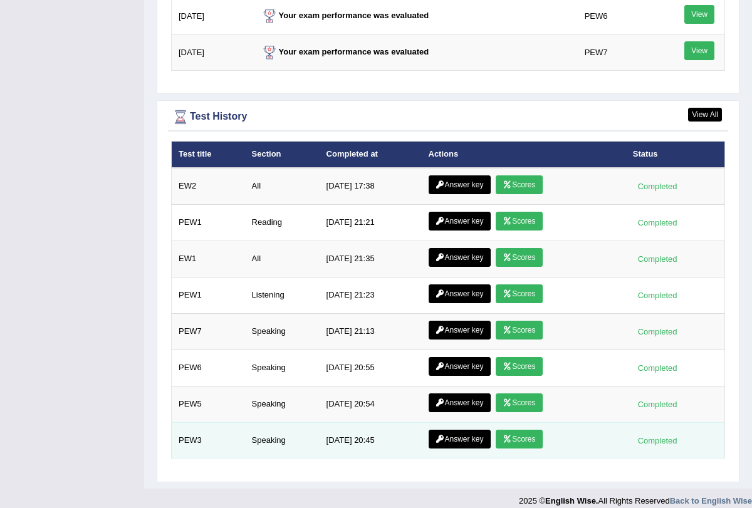
click at [526, 432] on link "Scores" at bounding box center [519, 439] width 46 height 19
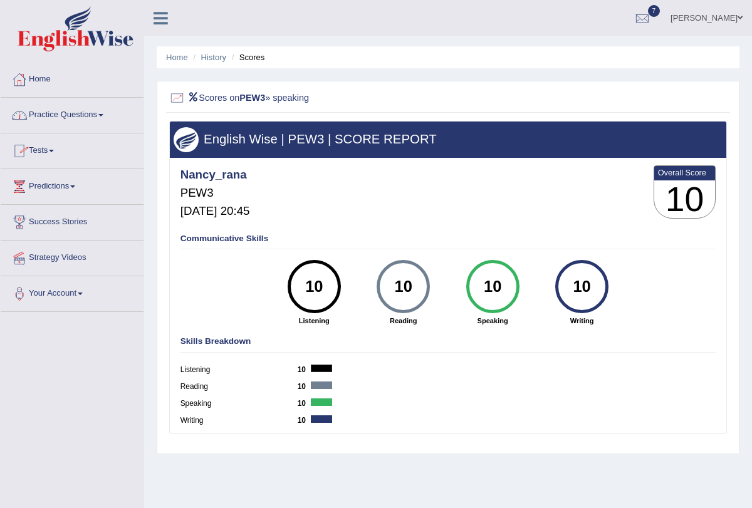
click at [108, 110] on link "Practice Questions" at bounding box center [72, 113] width 143 height 31
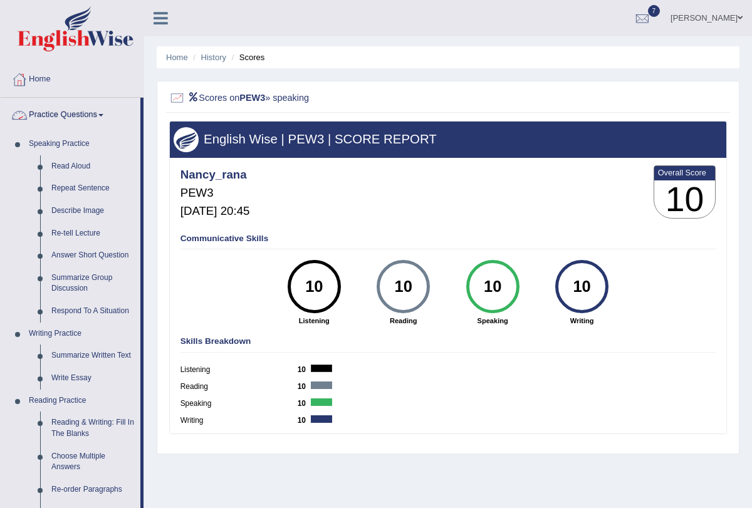
click at [103, 114] on span at bounding box center [100, 115] width 5 height 3
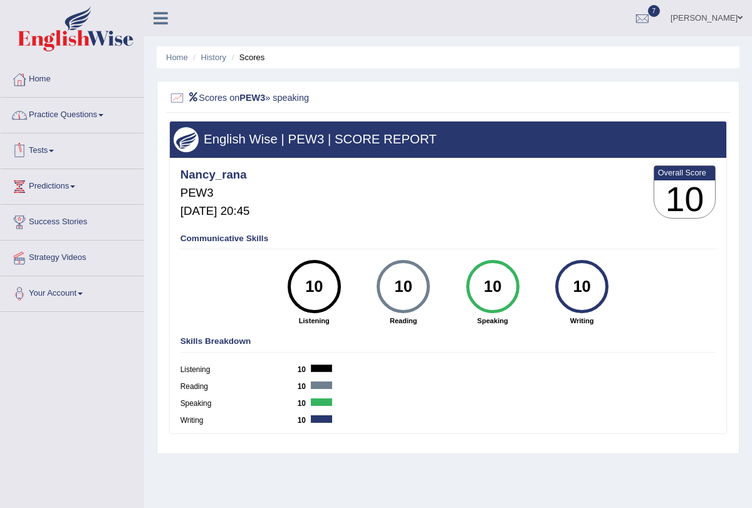
click at [56, 146] on link "Tests" at bounding box center [72, 148] width 143 height 31
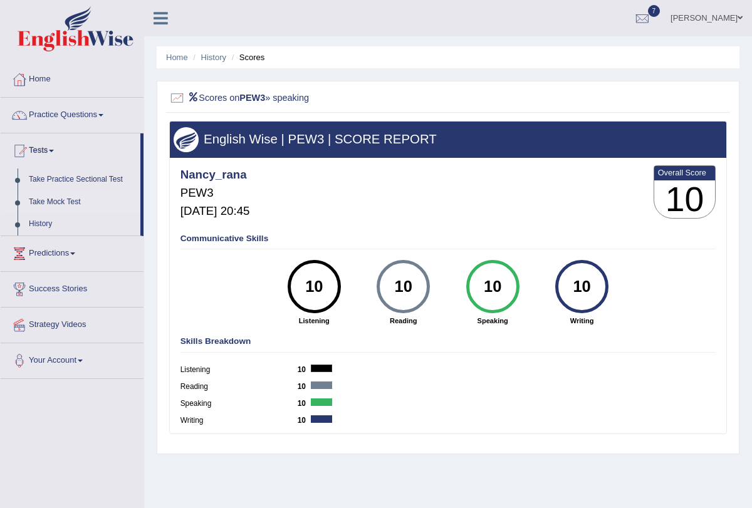
click at [77, 196] on link "Take Mock Test" at bounding box center [81, 202] width 117 height 23
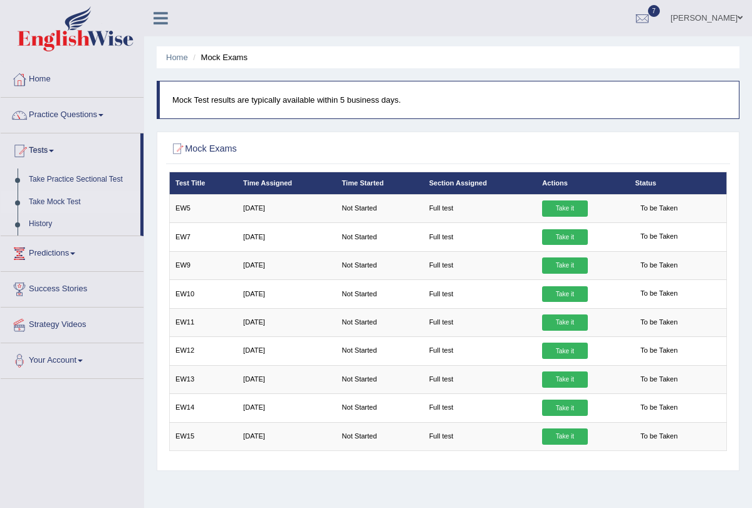
scroll to position [35, 0]
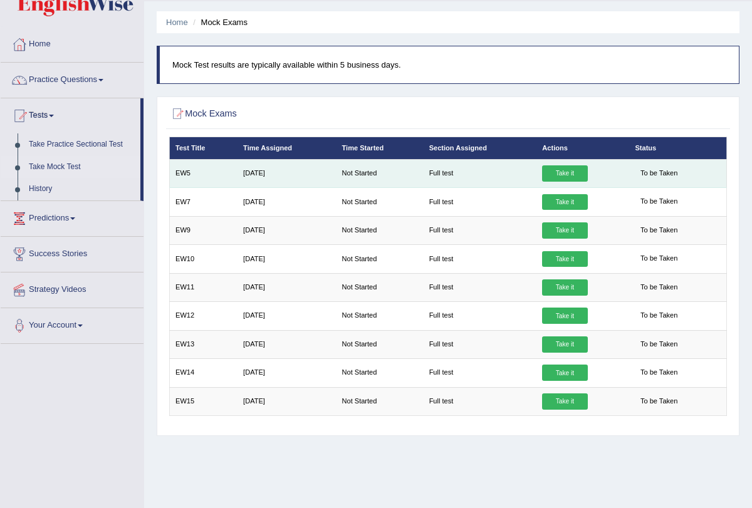
click at [559, 174] on link "Take it" at bounding box center [564, 173] width 45 height 16
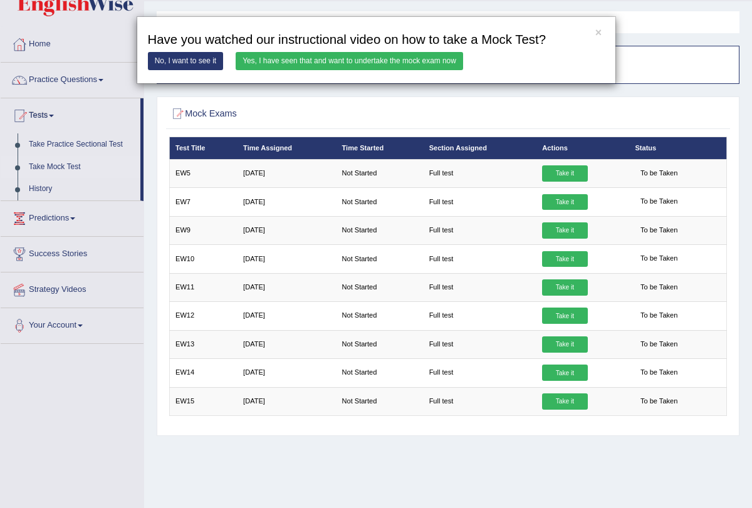
click at [384, 58] on link "Yes, I have seen that and want to undertake the mock exam now" at bounding box center [349, 61] width 227 height 18
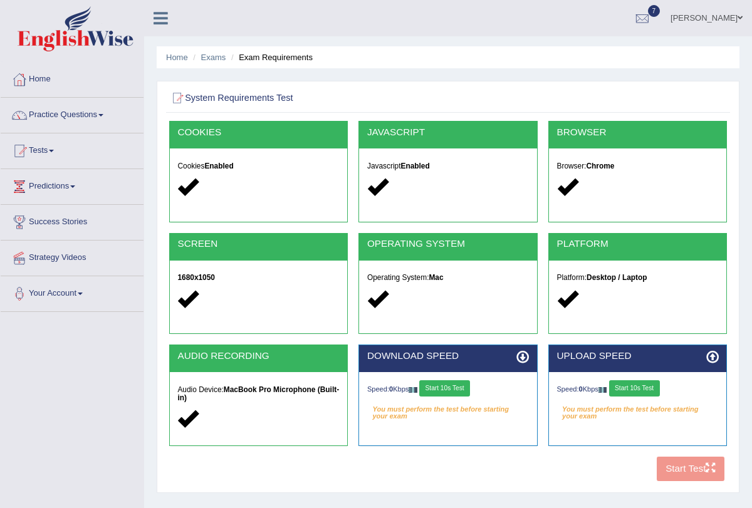
click at [454, 388] on button "Start 10s Test" at bounding box center [444, 388] width 51 height 16
click at [643, 389] on button "Start 10s Test" at bounding box center [634, 388] width 51 height 16
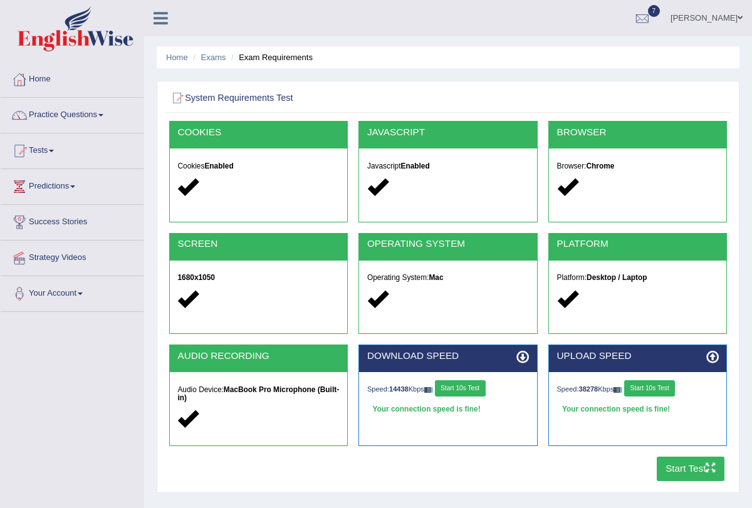
click at [691, 473] on button "Start Test" at bounding box center [691, 469] width 68 height 24
click at [54, 150] on span at bounding box center [51, 151] width 5 height 3
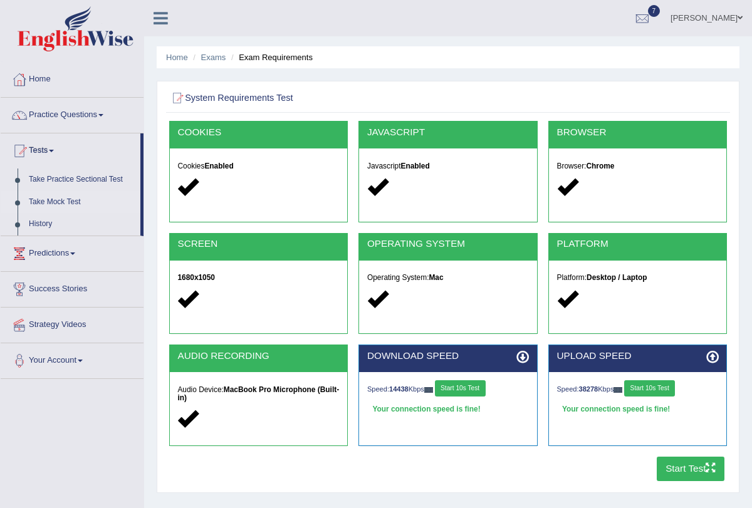
click at [81, 201] on link "Take Mock Test" at bounding box center [81, 202] width 117 height 23
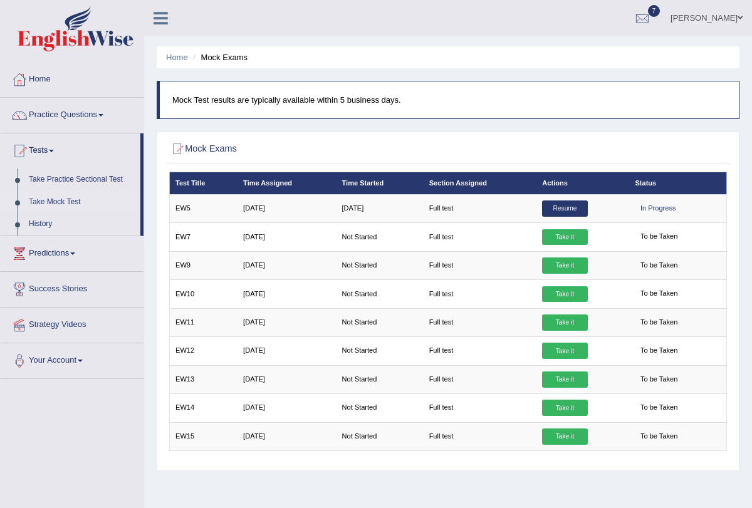
click at [556, 210] on link "Resume" at bounding box center [564, 209] width 45 height 16
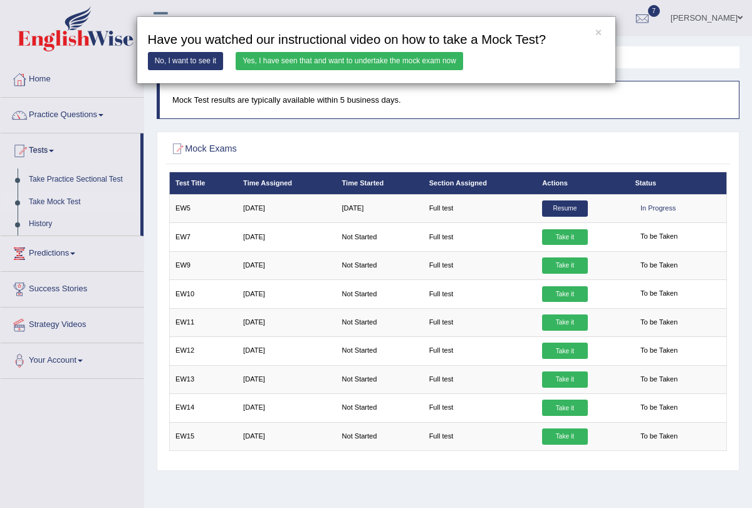
click at [325, 60] on link "Yes, I have seen that and want to undertake the mock exam now" at bounding box center [349, 61] width 227 height 18
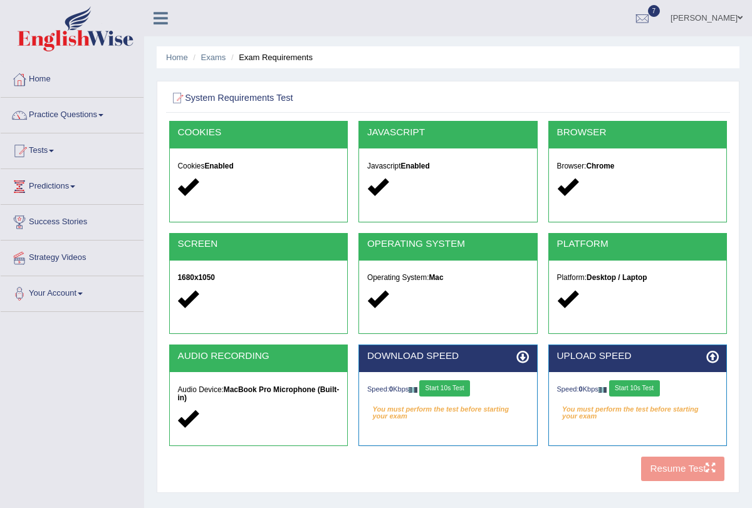
click at [465, 386] on button "Start 10s Test" at bounding box center [444, 388] width 51 height 16
click at [640, 390] on button "Start 10s Test" at bounding box center [634, 388] width 51 height 16
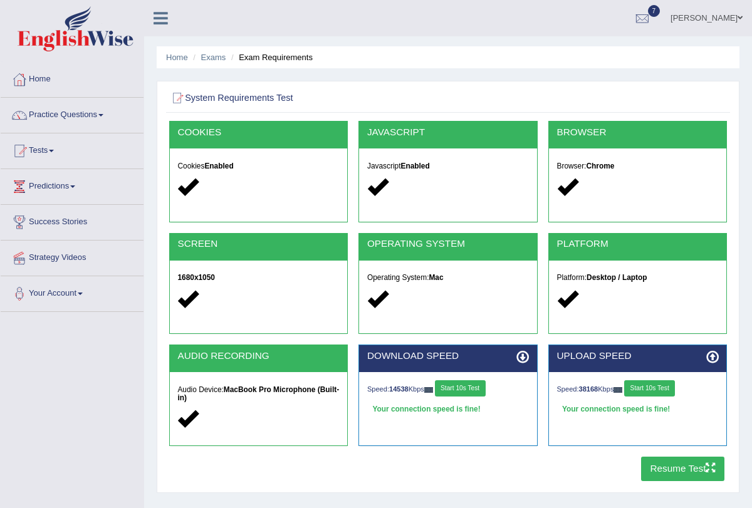
click at [671, 467] on button "Resume Test" at bounding box center [682, 469] width 83 height 24
